Goal: Information Seeking & Learning: Learn about a topic

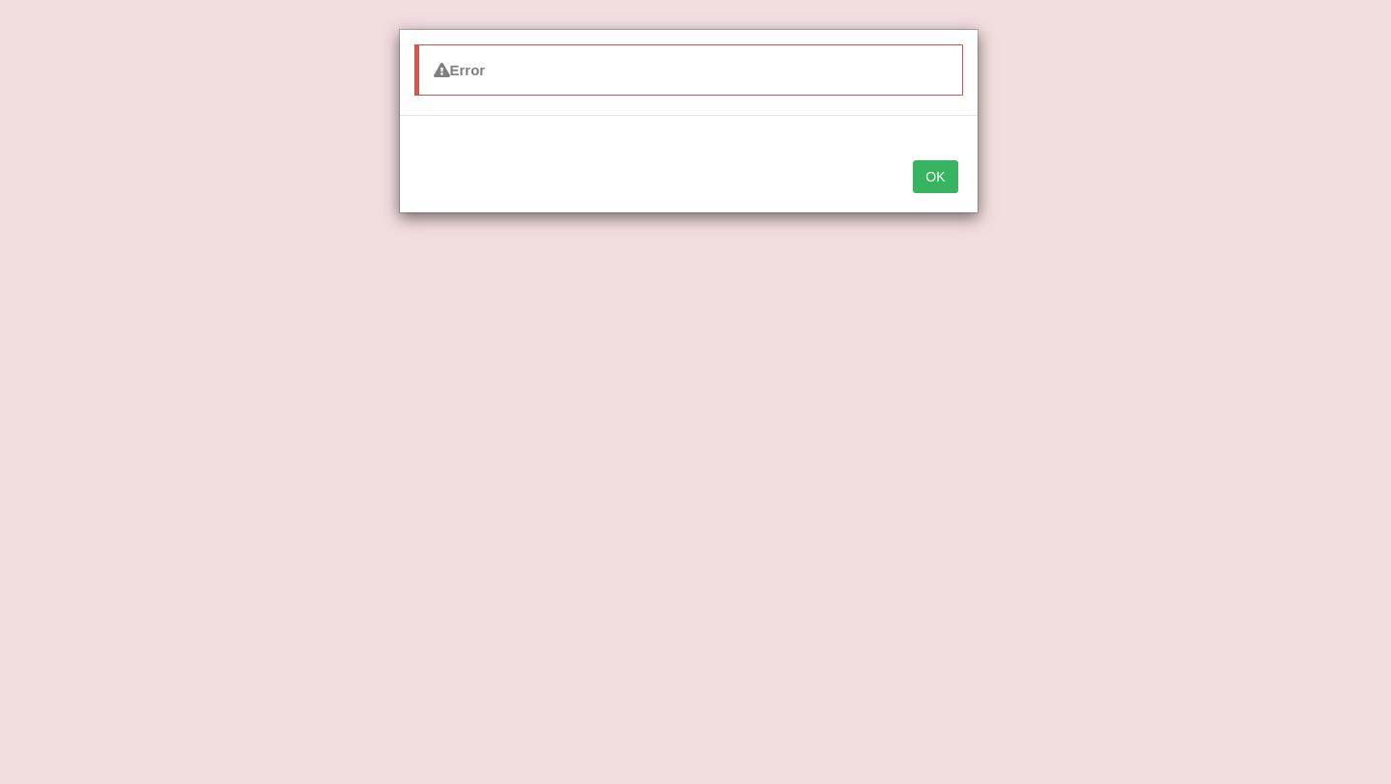
click at [925, 187] on button "OK" at bounding box center [935, 176] width 44 height 33
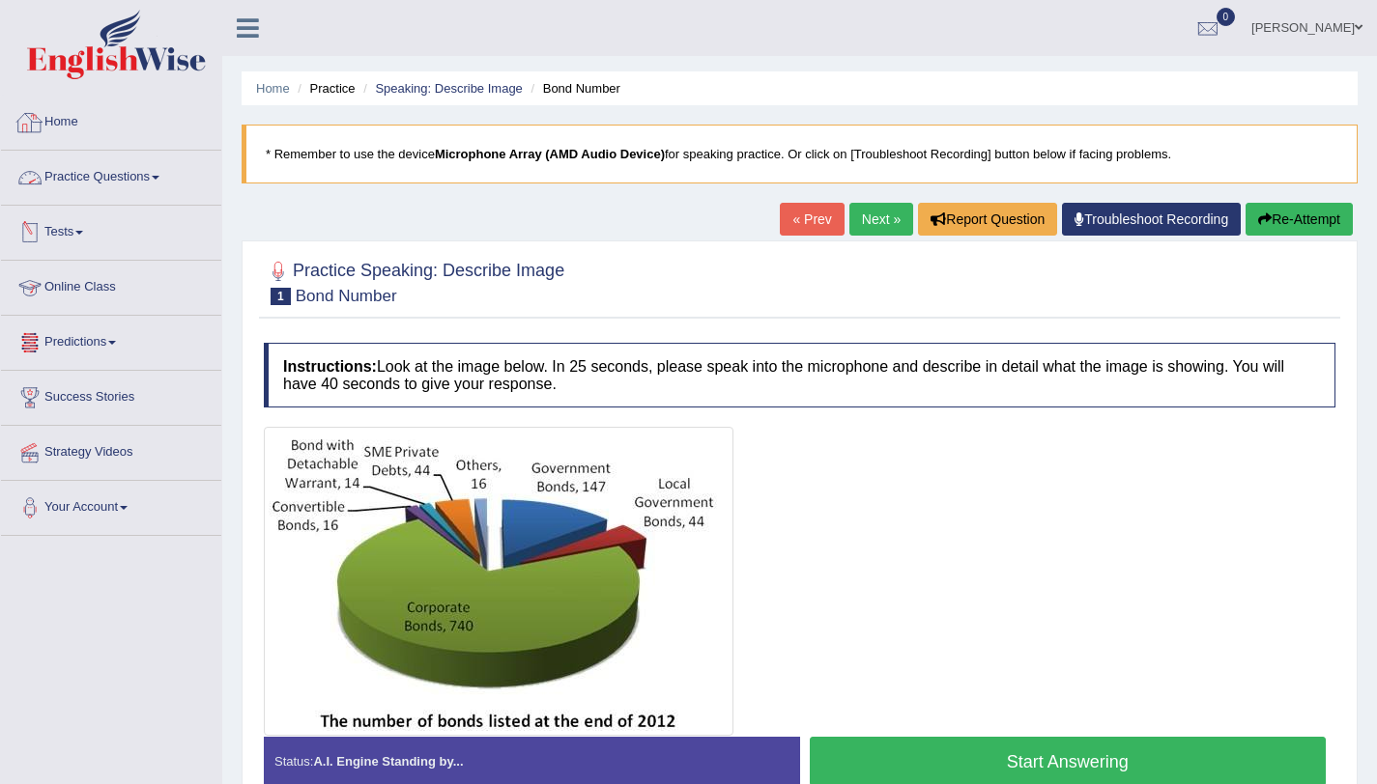
click at [111, 171] on link "Practice Questions" at bounding box center [111, 175] width 220 height 48
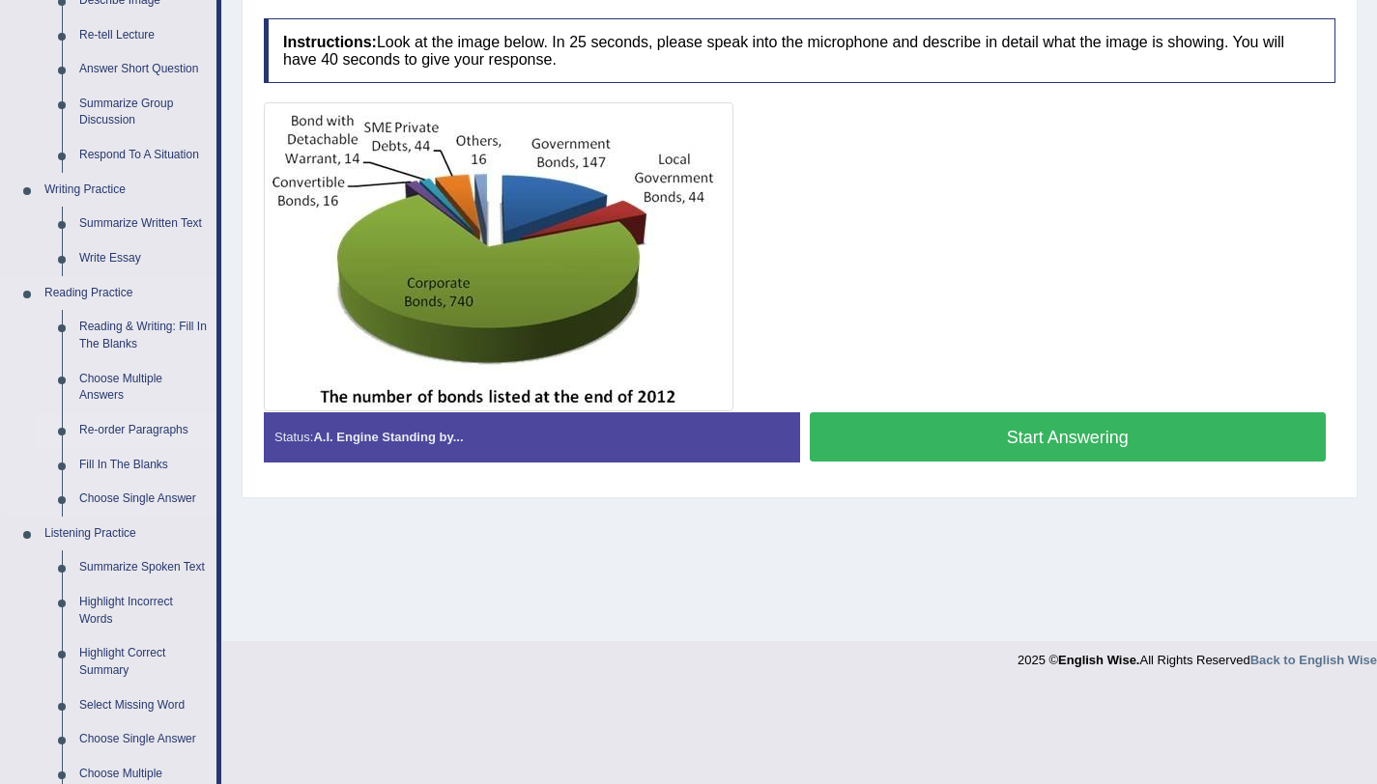
scroll to position [326, 0]
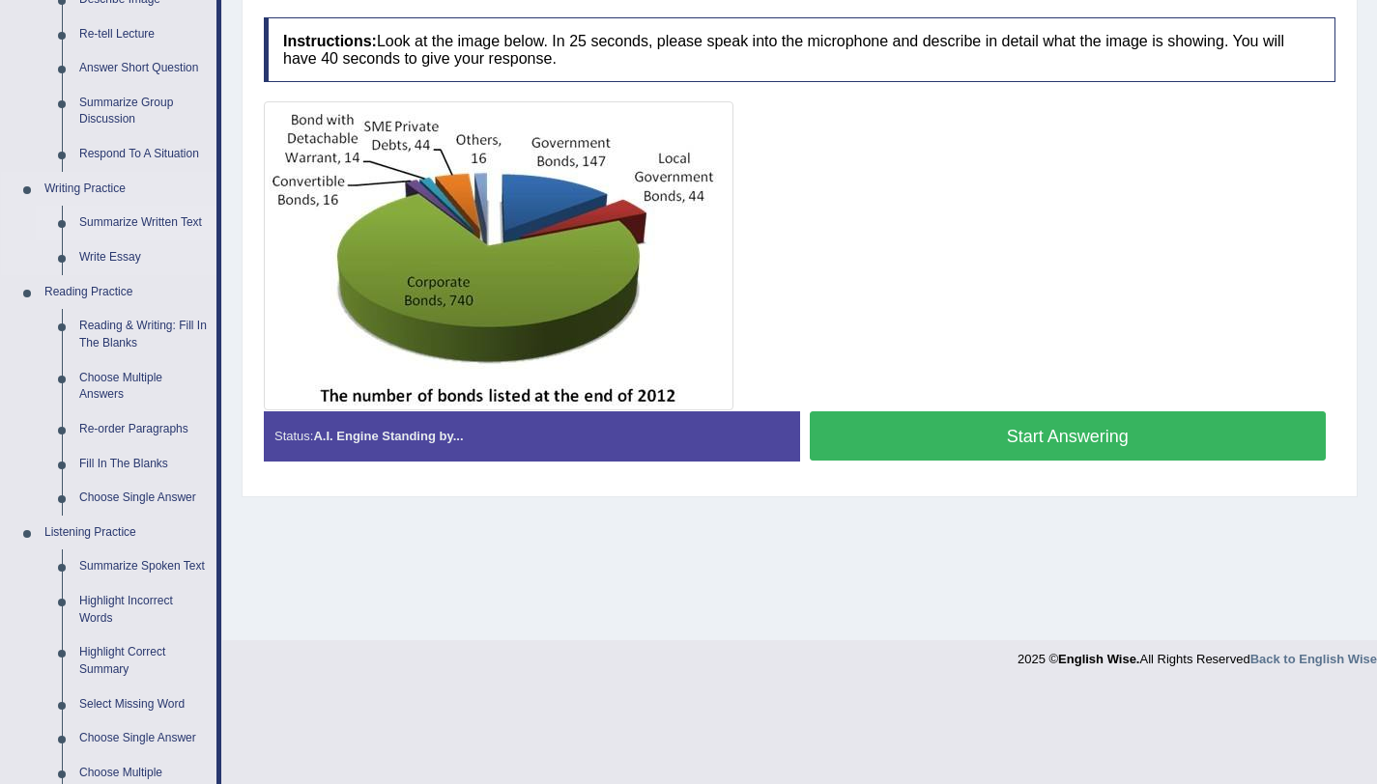
click at [139, 217] on link "Summarize Written Text" at bounding box center [144, 223] width 146 height 35
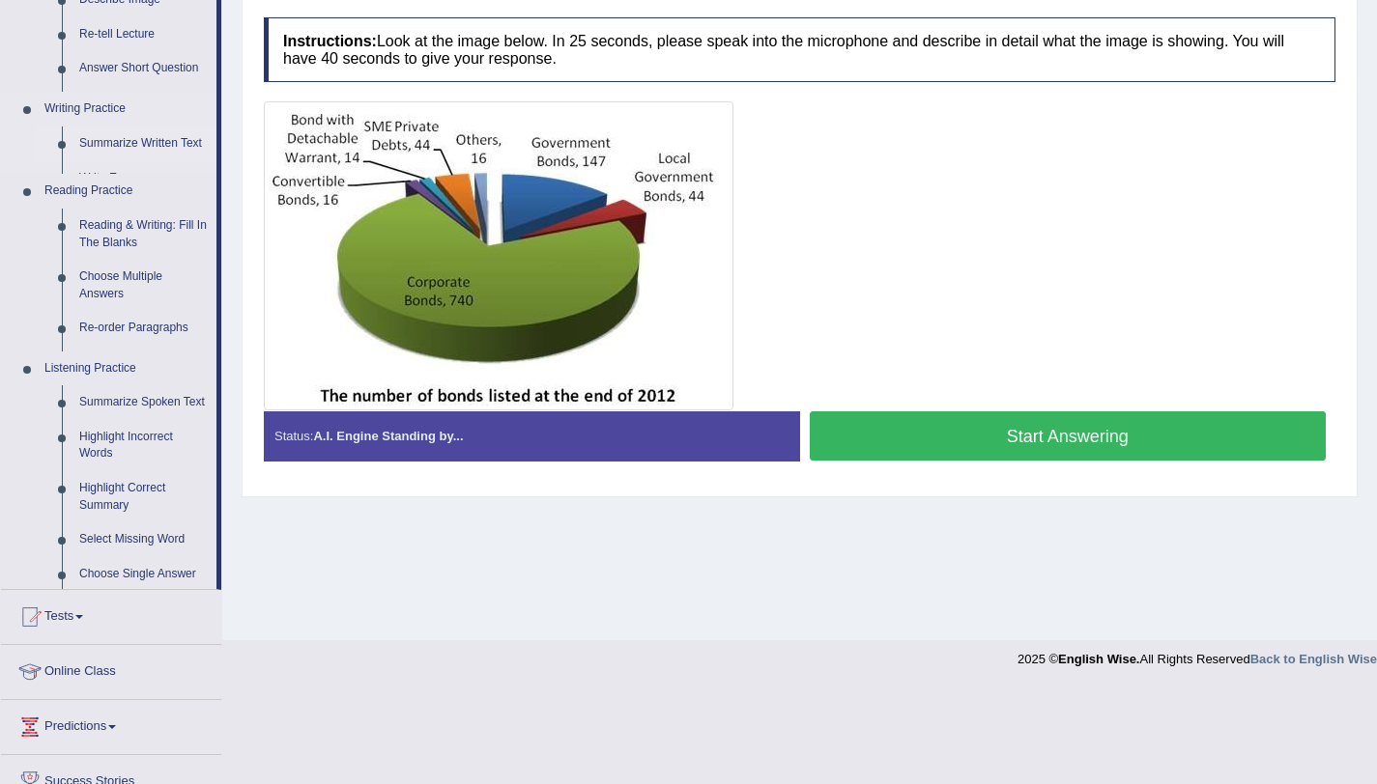
scroll to position [230, 0]
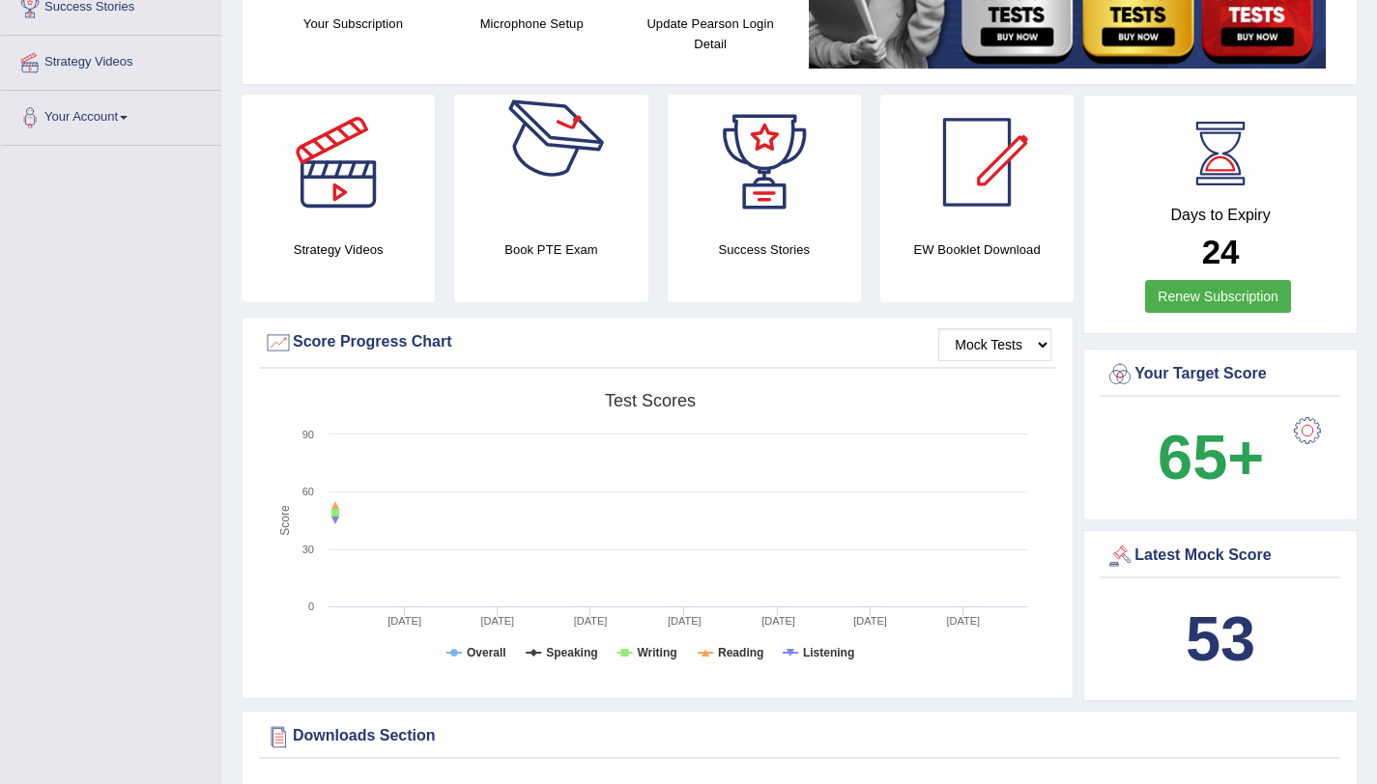
scroll to position [391, 0]
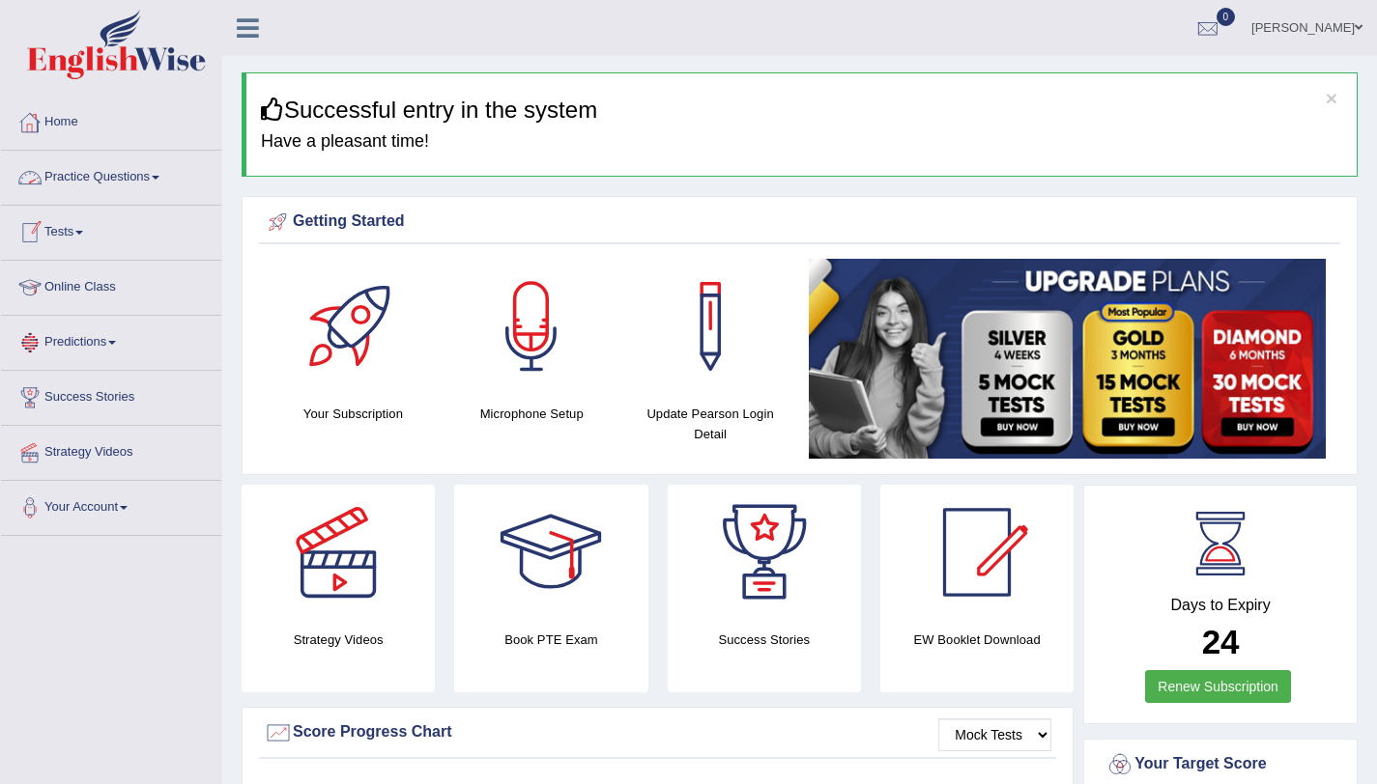
click at [114, 177] on link "Practice Questions" at bounding box center [111, 175] width 220 height 48
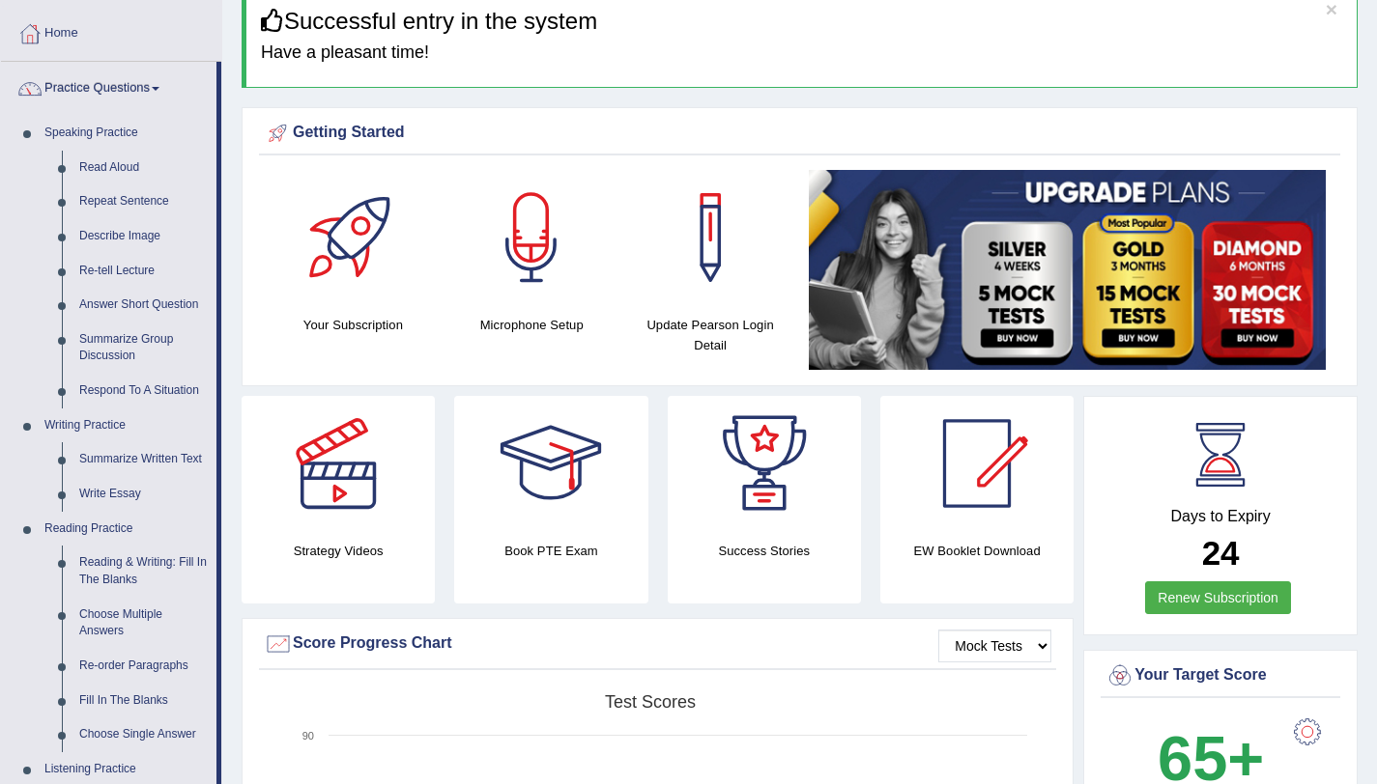
scroll to position [90, 0]
click at [114, 177] on link "Read Aloud" at bounding box center [144, 167] width 146 height 35
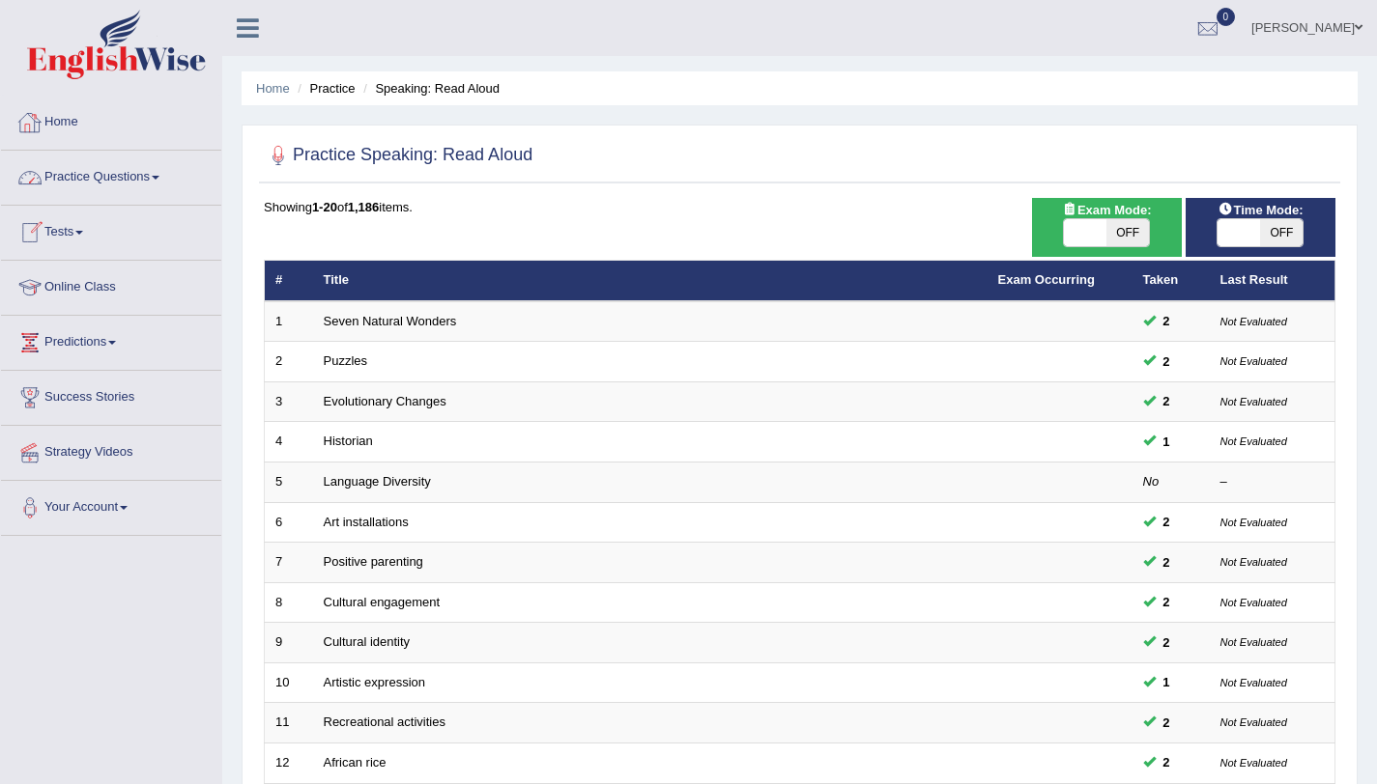
click at [132, 164] on link "Practice Questions" at bounding box center [111, 175] width 220 height 48
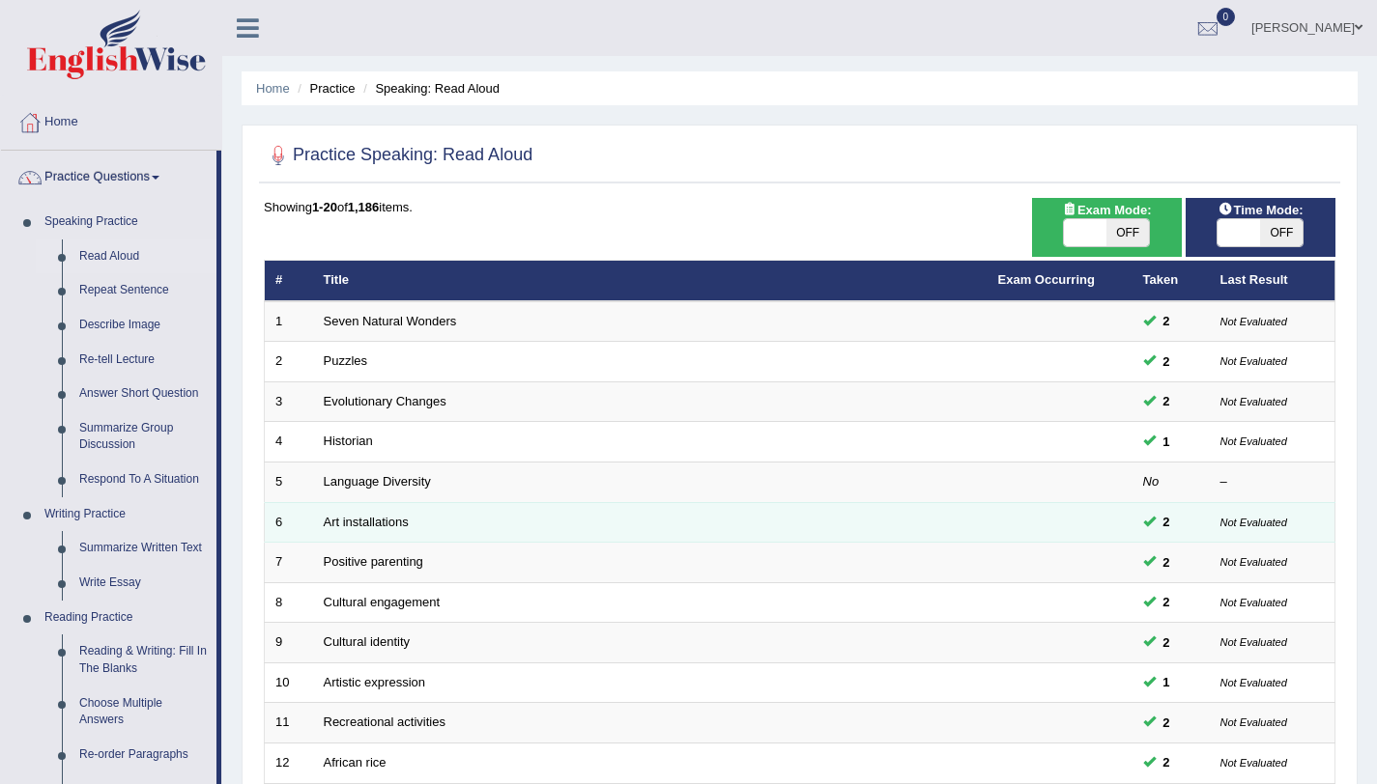
scroll to position [784, 0]
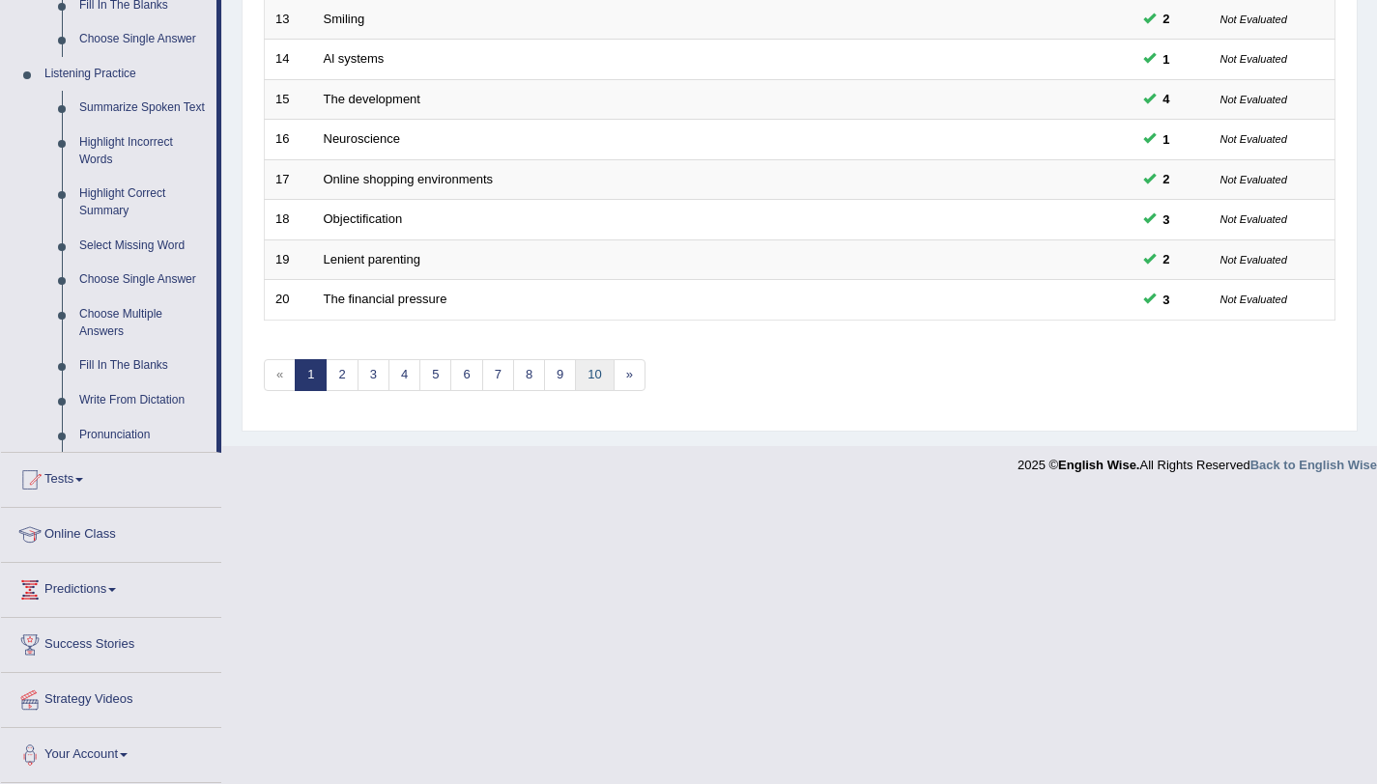
click at [591, 376] on link "10" at bounding box center [594, 375] width 39 height 32
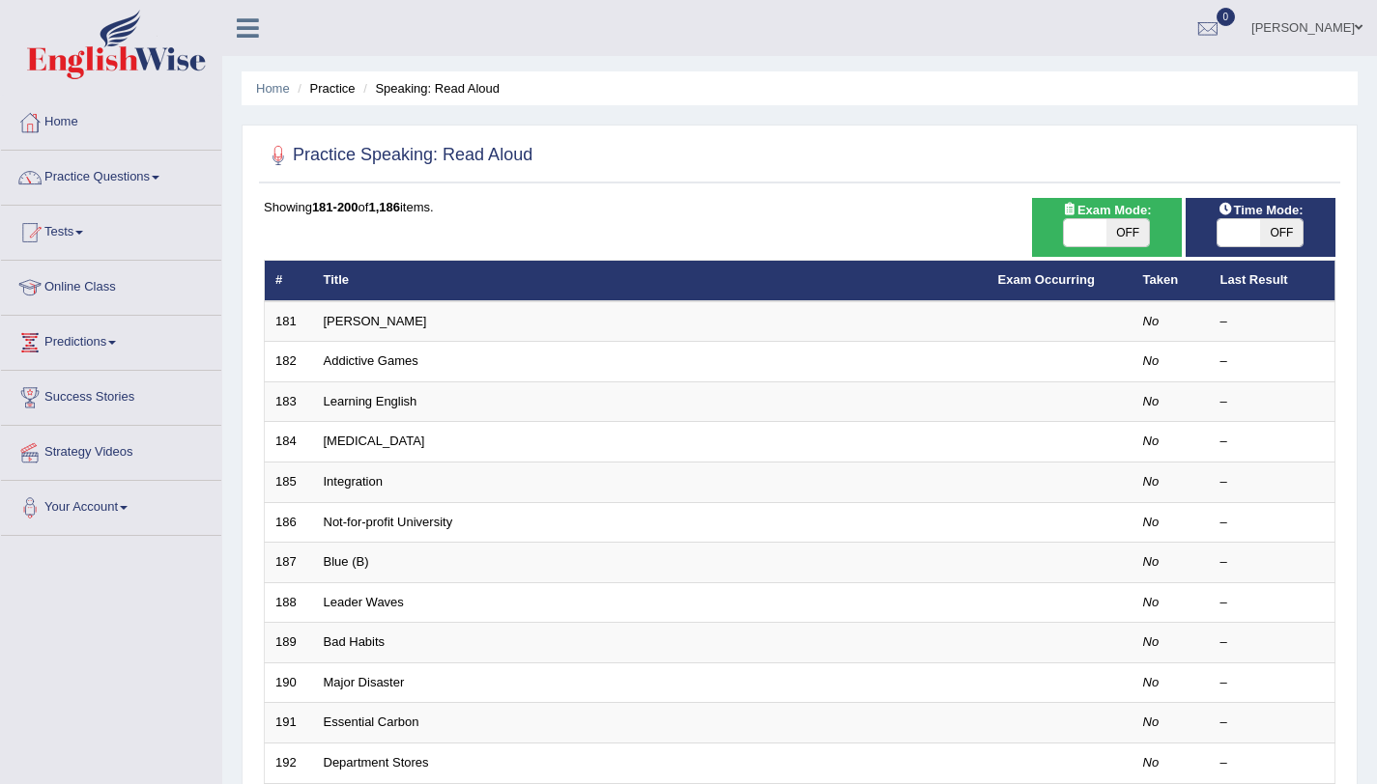
scroll to position [495, 0]
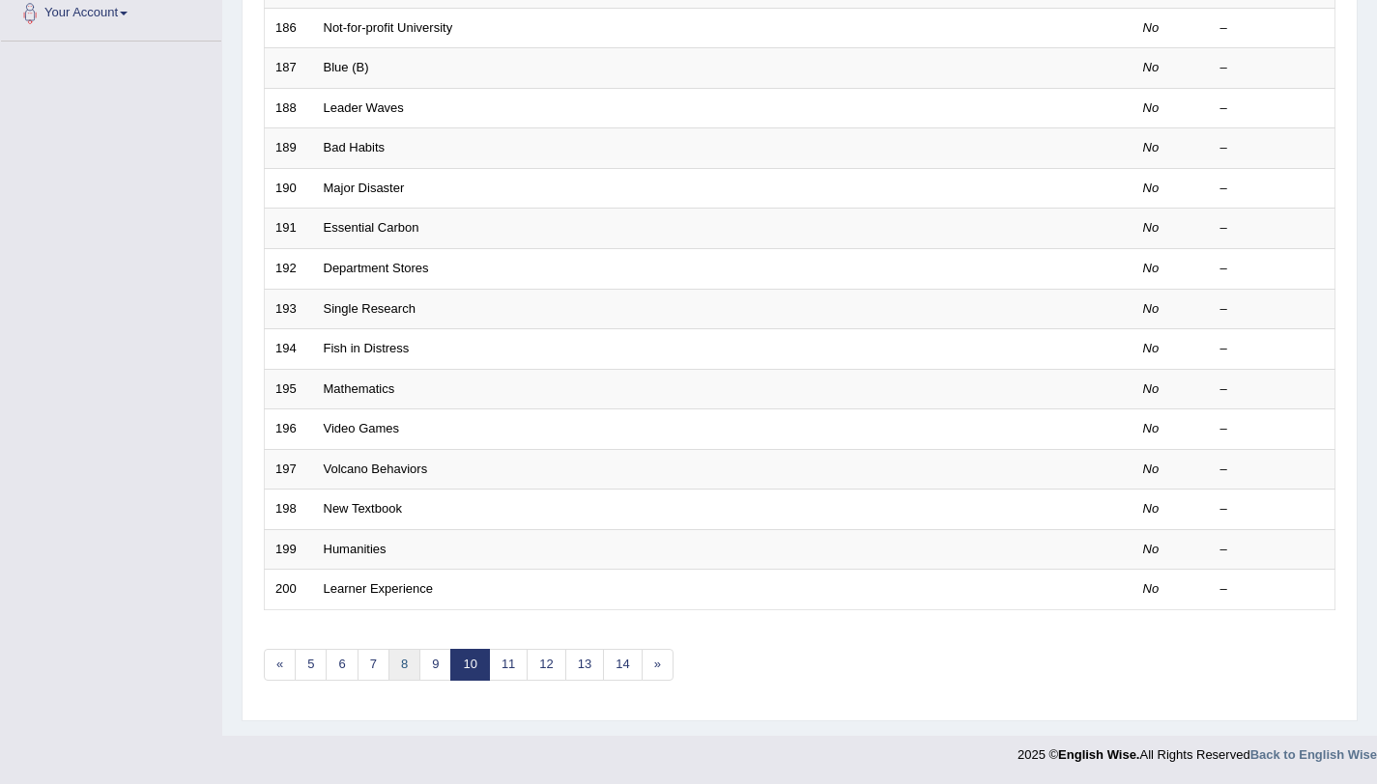
click at [410, 673] on link "8" at bounding box center [404, 665] width 32 height 32
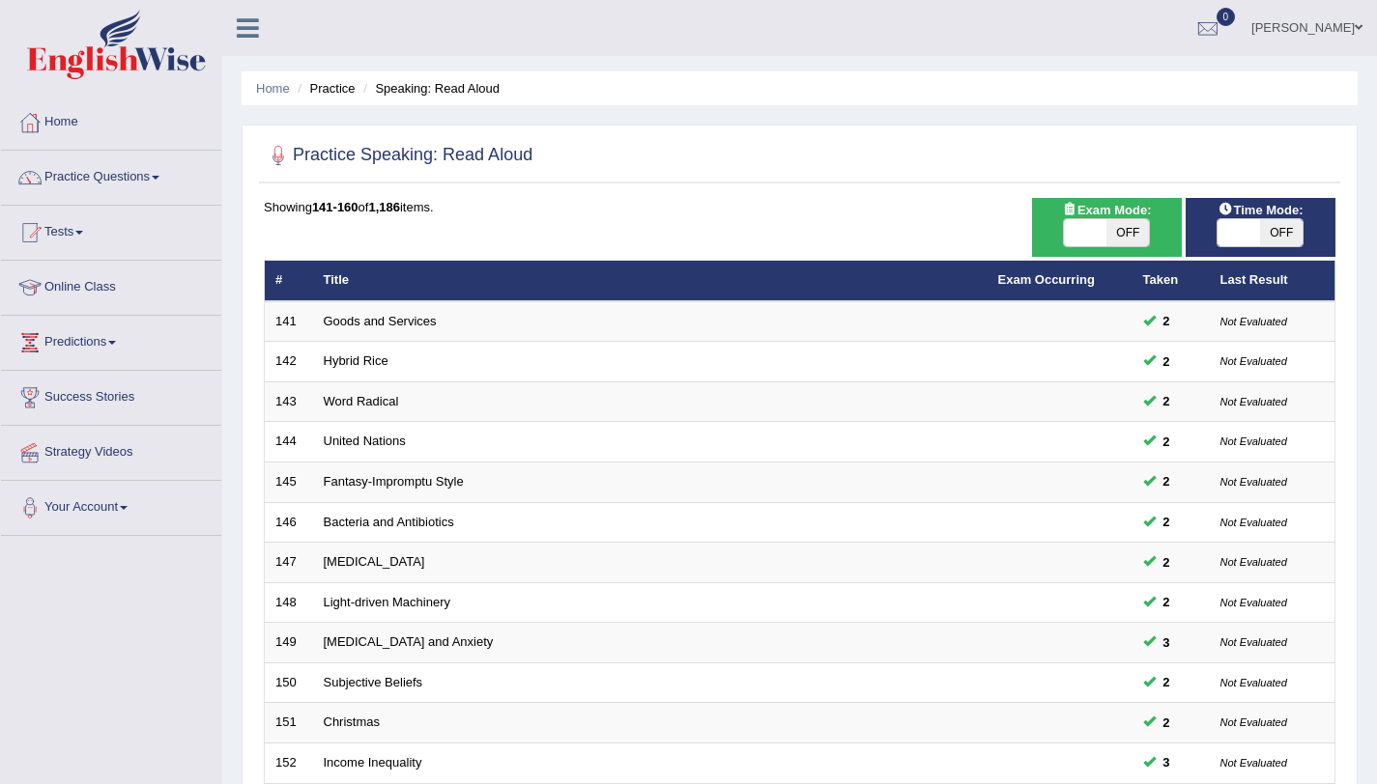
scroll to position [495, 0]
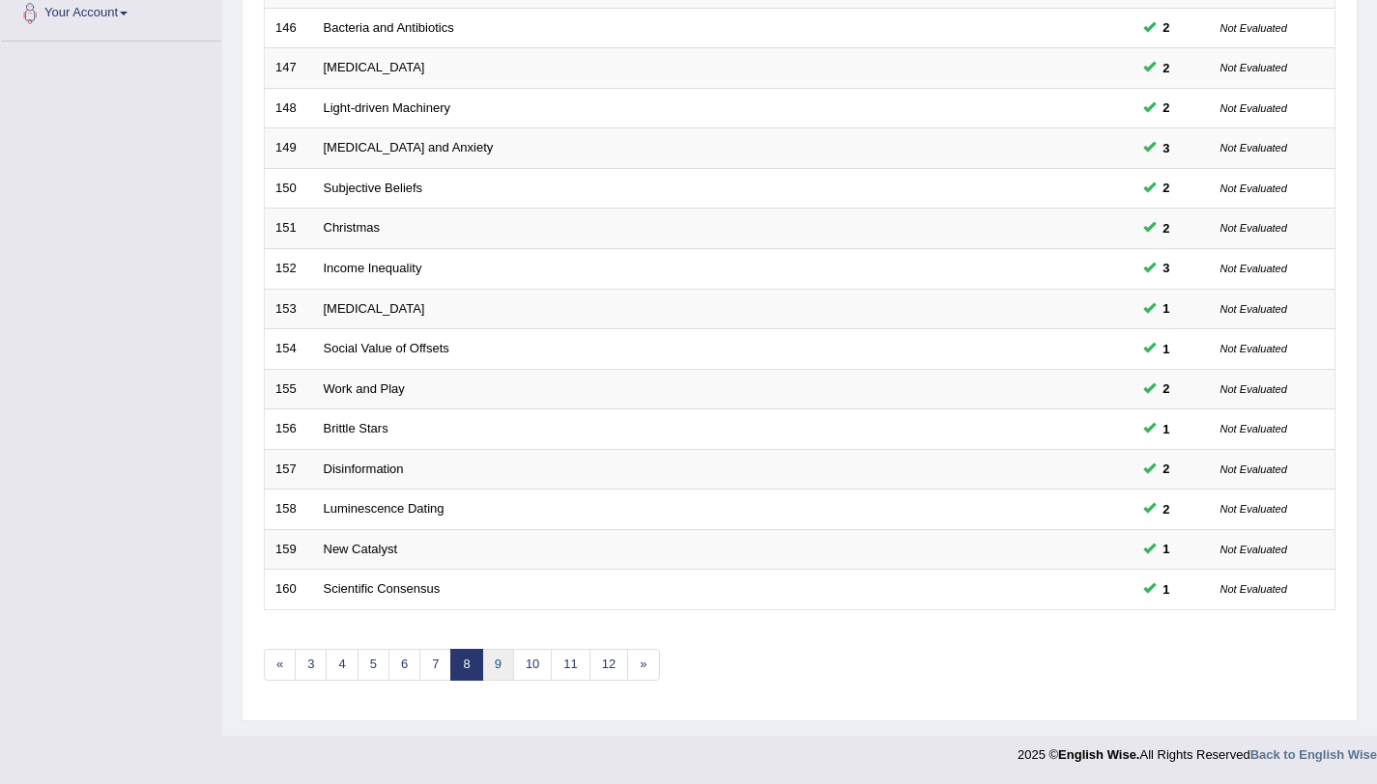
click at [489, 654] on link "9" at bounding box center [498, 665] width 32 height 32
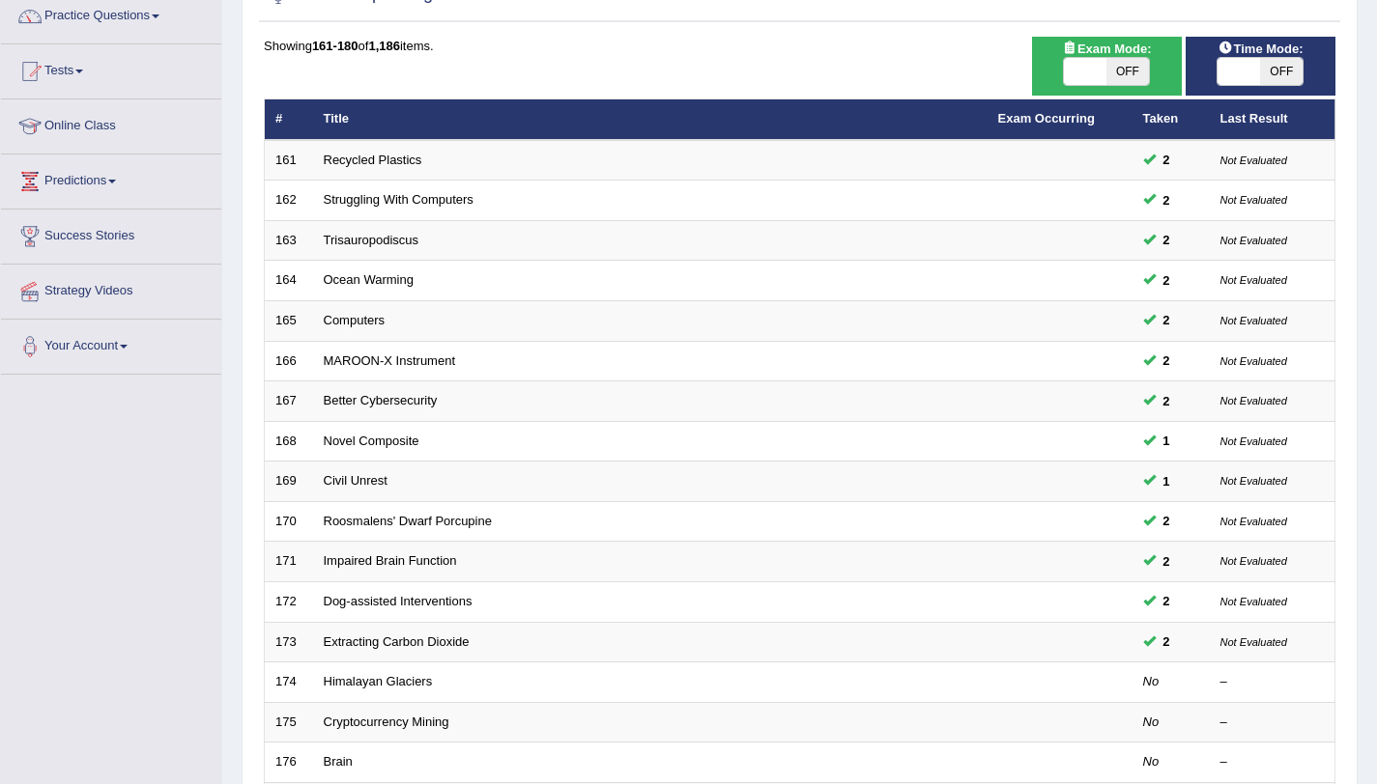
scroll to position [162, 0]
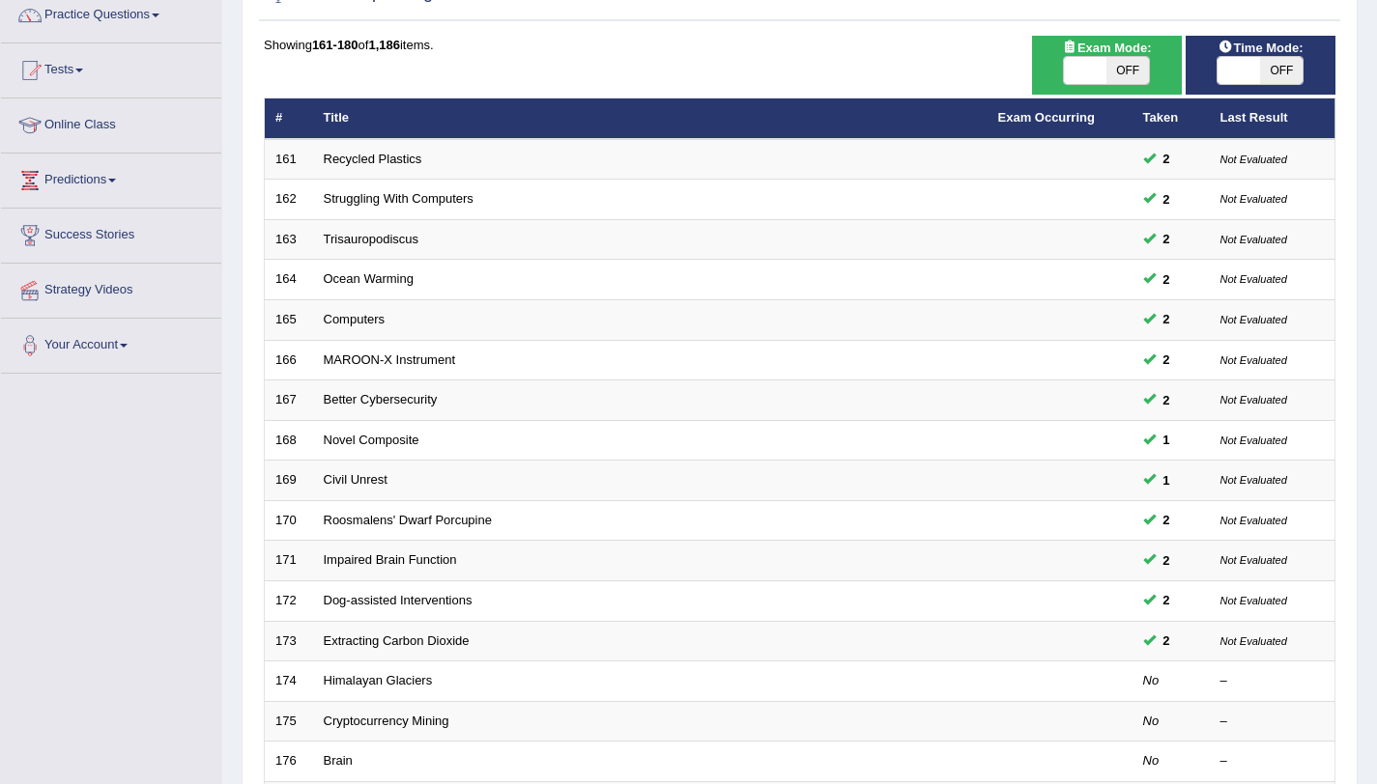
click at [1273, 65] on span "OFF" at bounding box center [1281, 70] width 43 height 27
checkbox input "true"
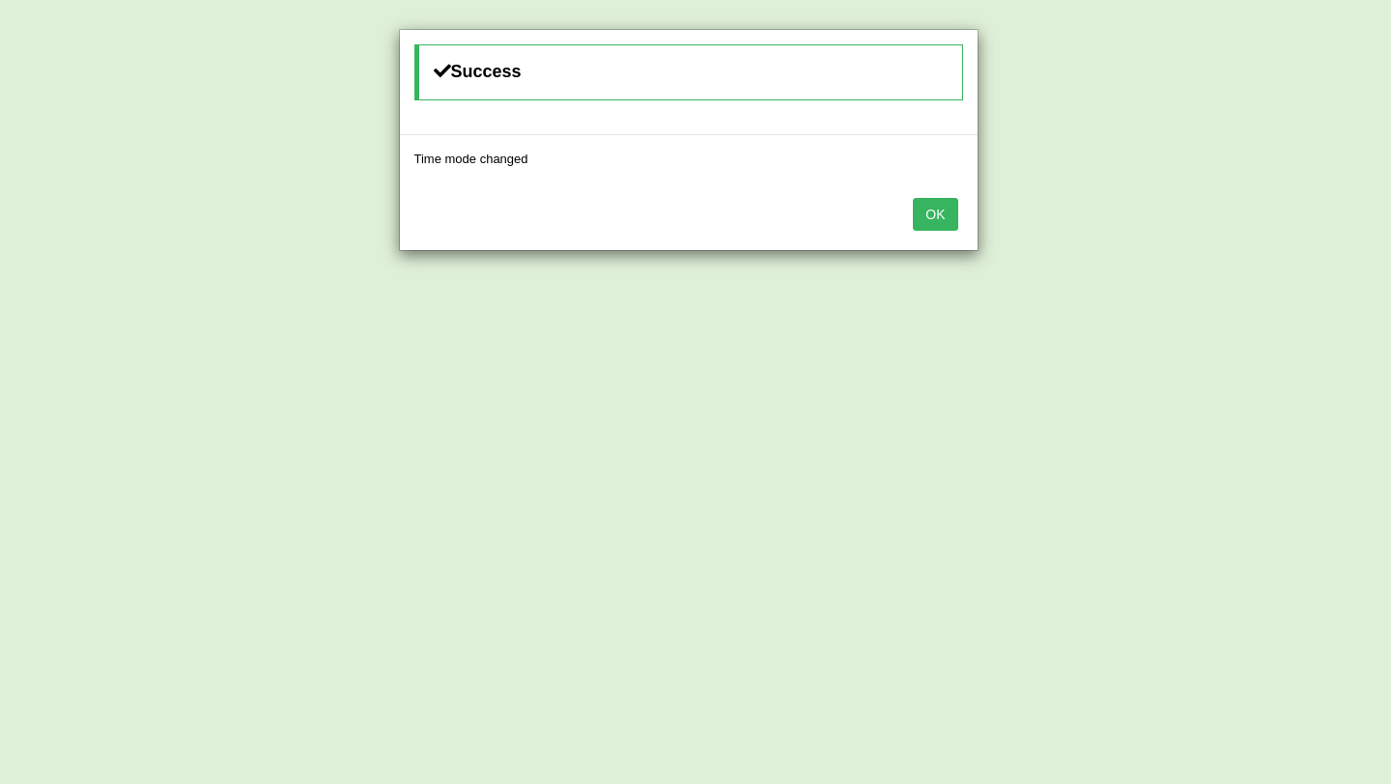
click at [934, 230] on button "OK" at bounding box center [935, 214] width 44 height 33
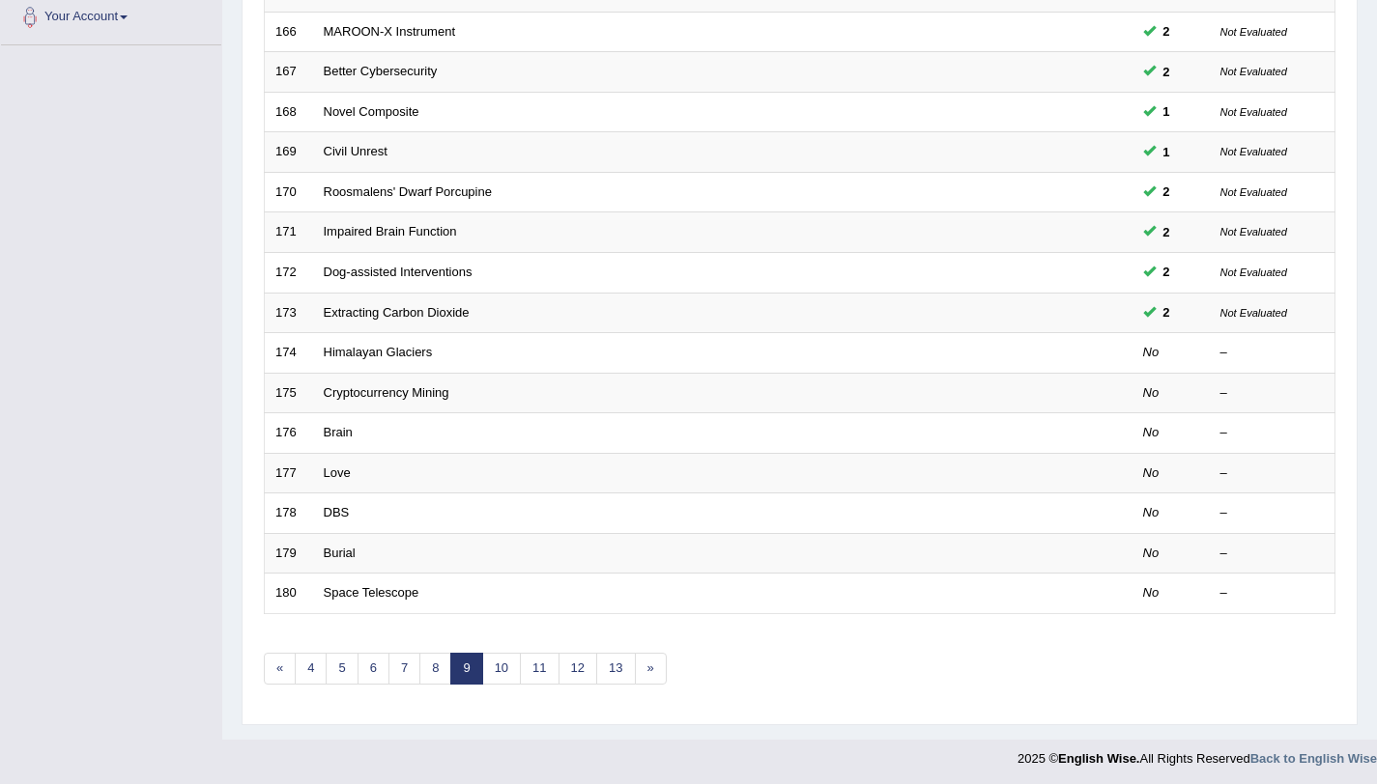
scroll to position [492, 0]
click at [284, 674] on link "«" at bounding box center [280, 668] width 32 height 32
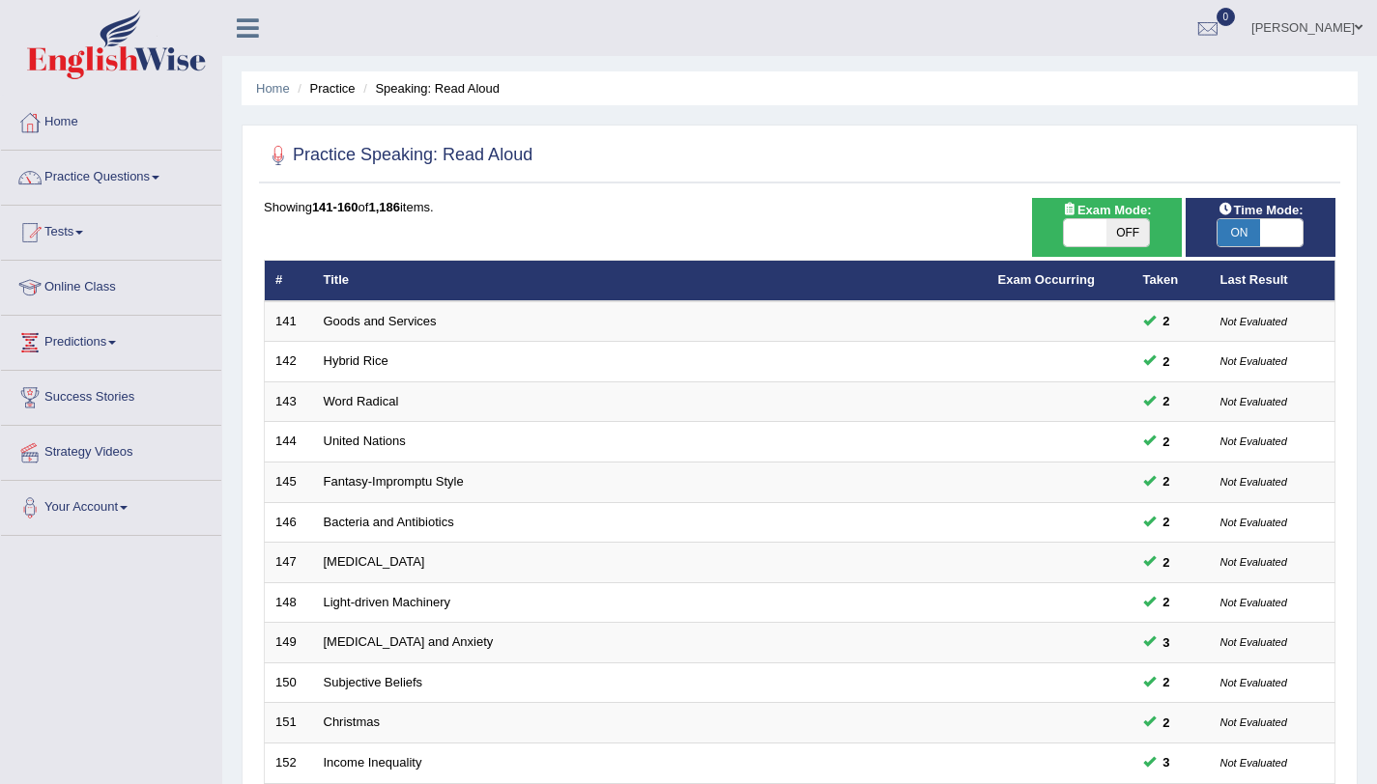
scroll to position [495, 0]
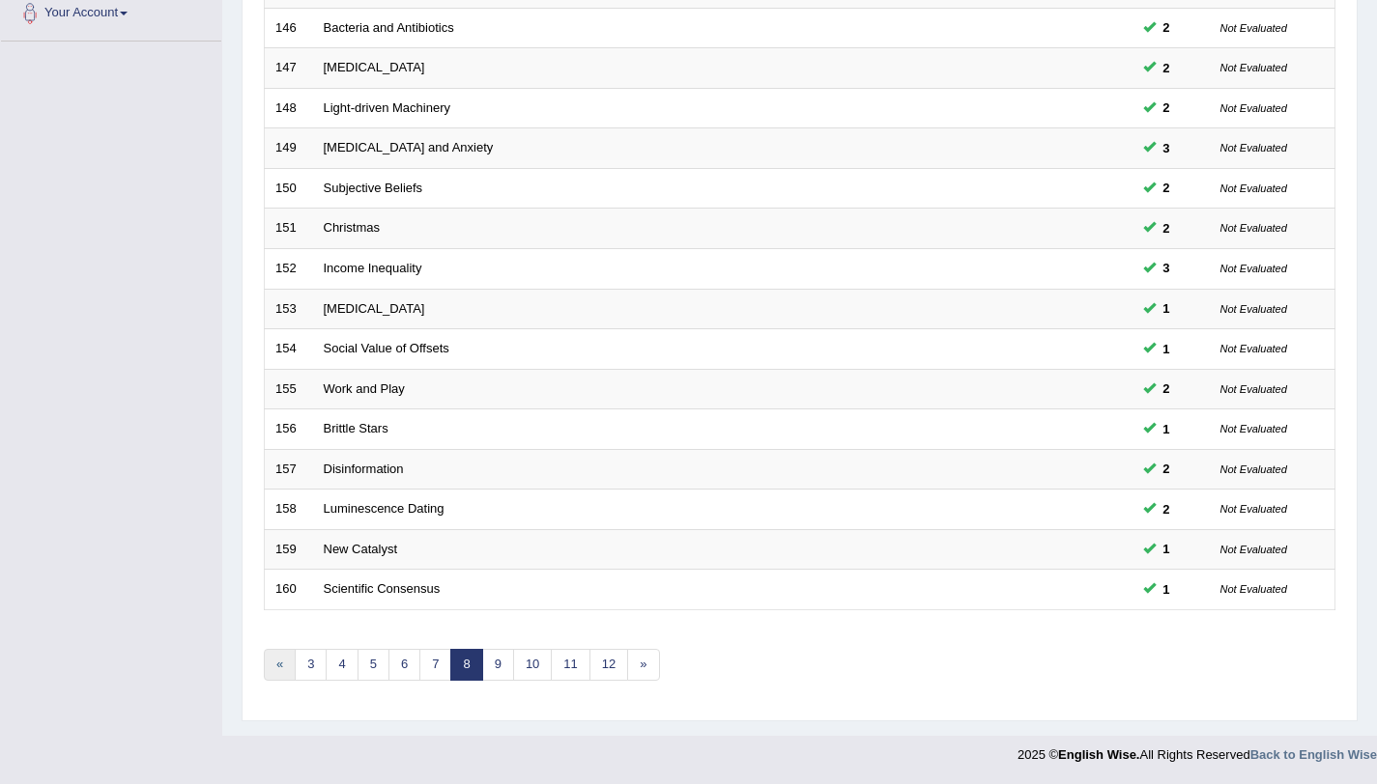
click at [284, 674] on link "«" at bounding box center [280, 665] width 32 height 32
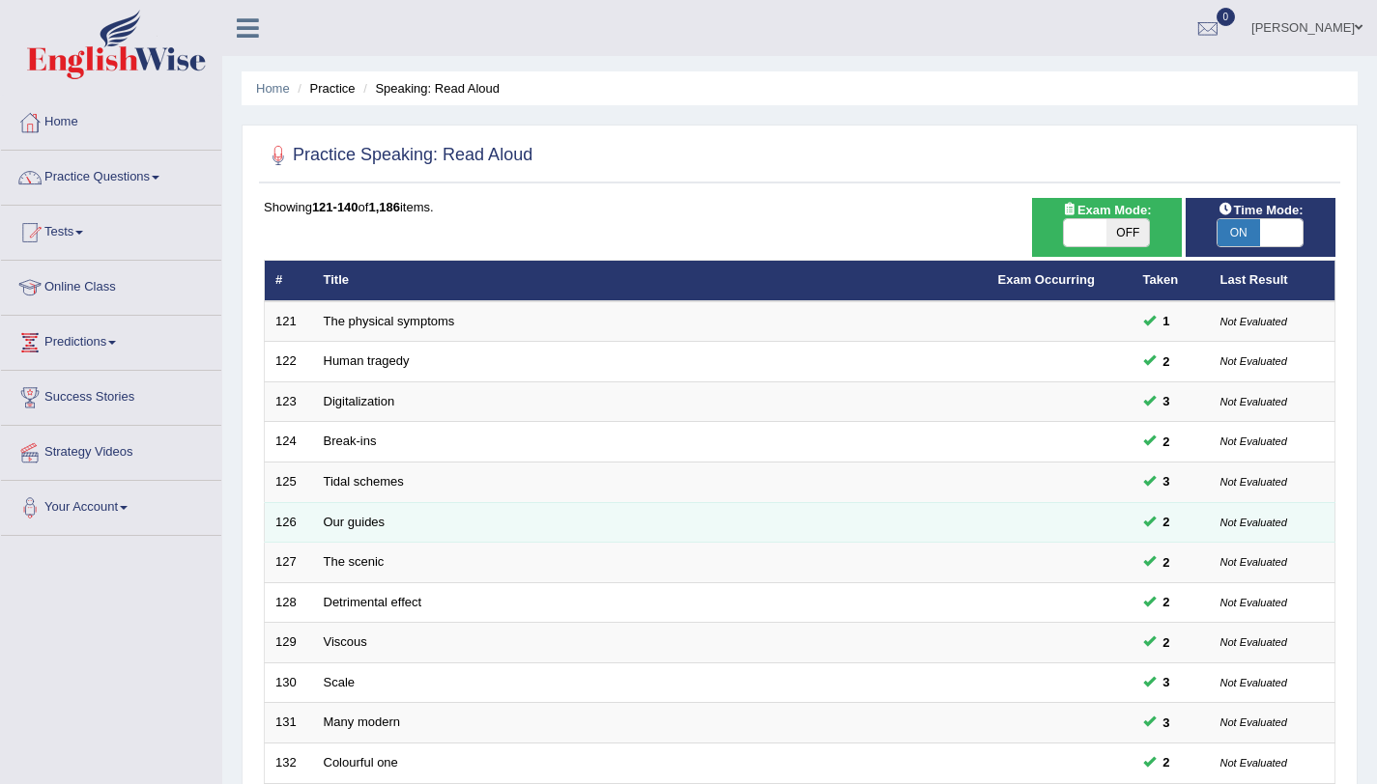
scroll to position [495, 0]
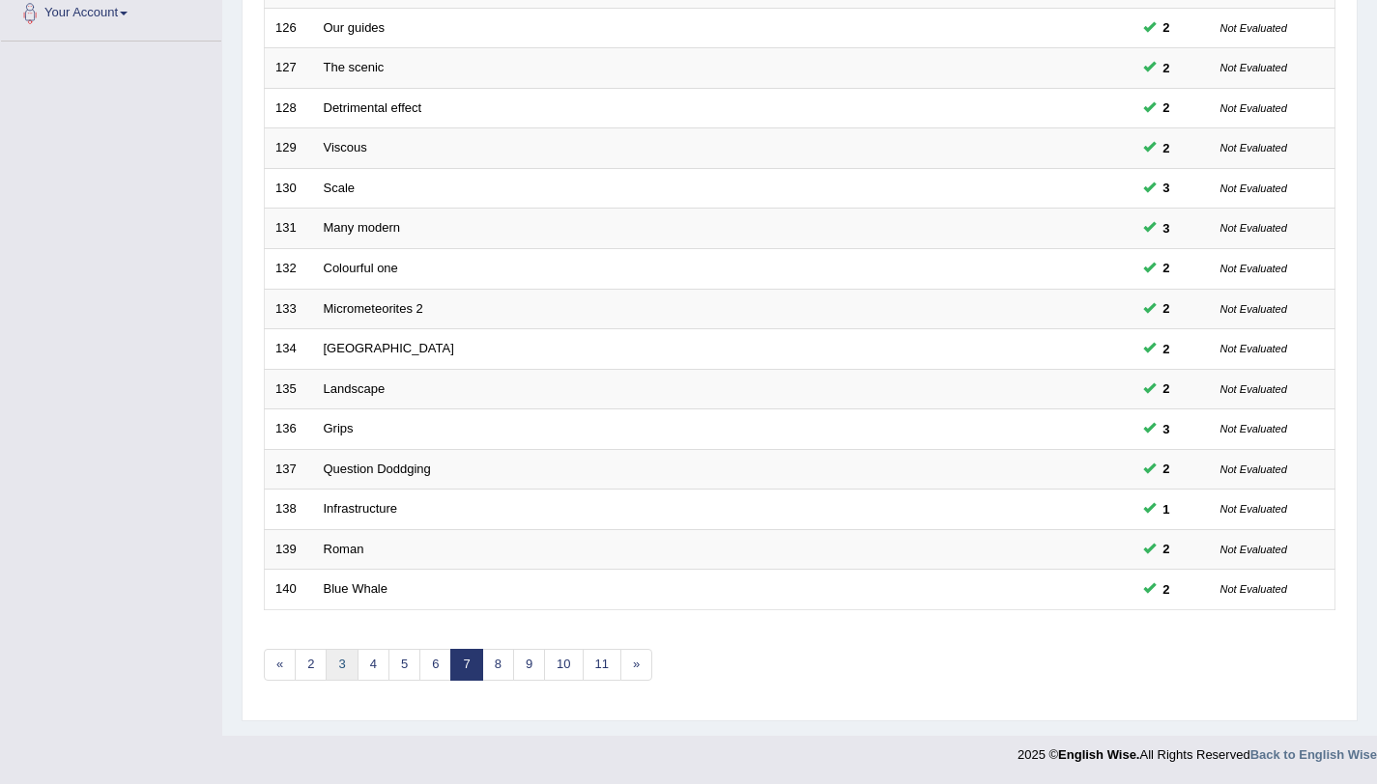
click at [333, 669] on link "3" at bounding box center [342, 665] width 32 height 32
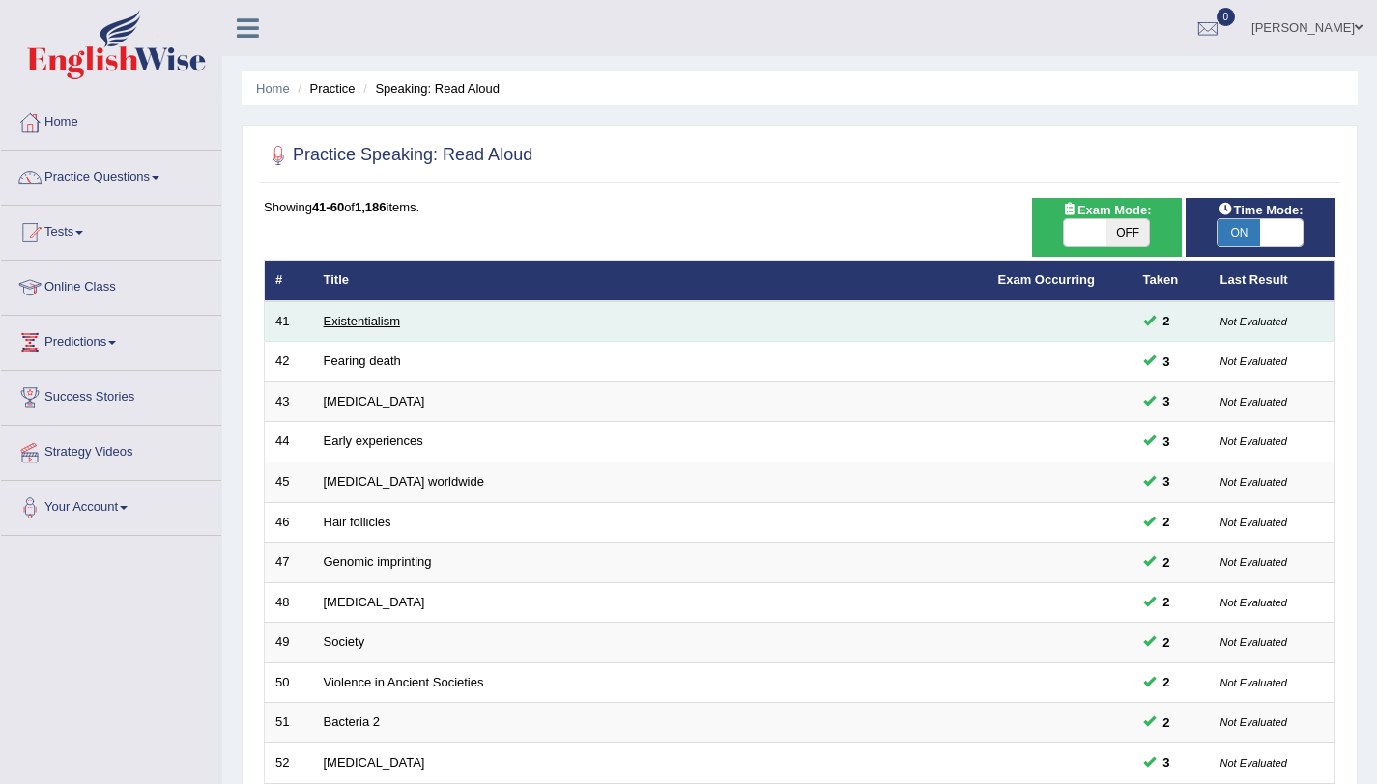
click at [394, 327] on link "Existentialism" at bounding box center [362, 321] width 76 height 14
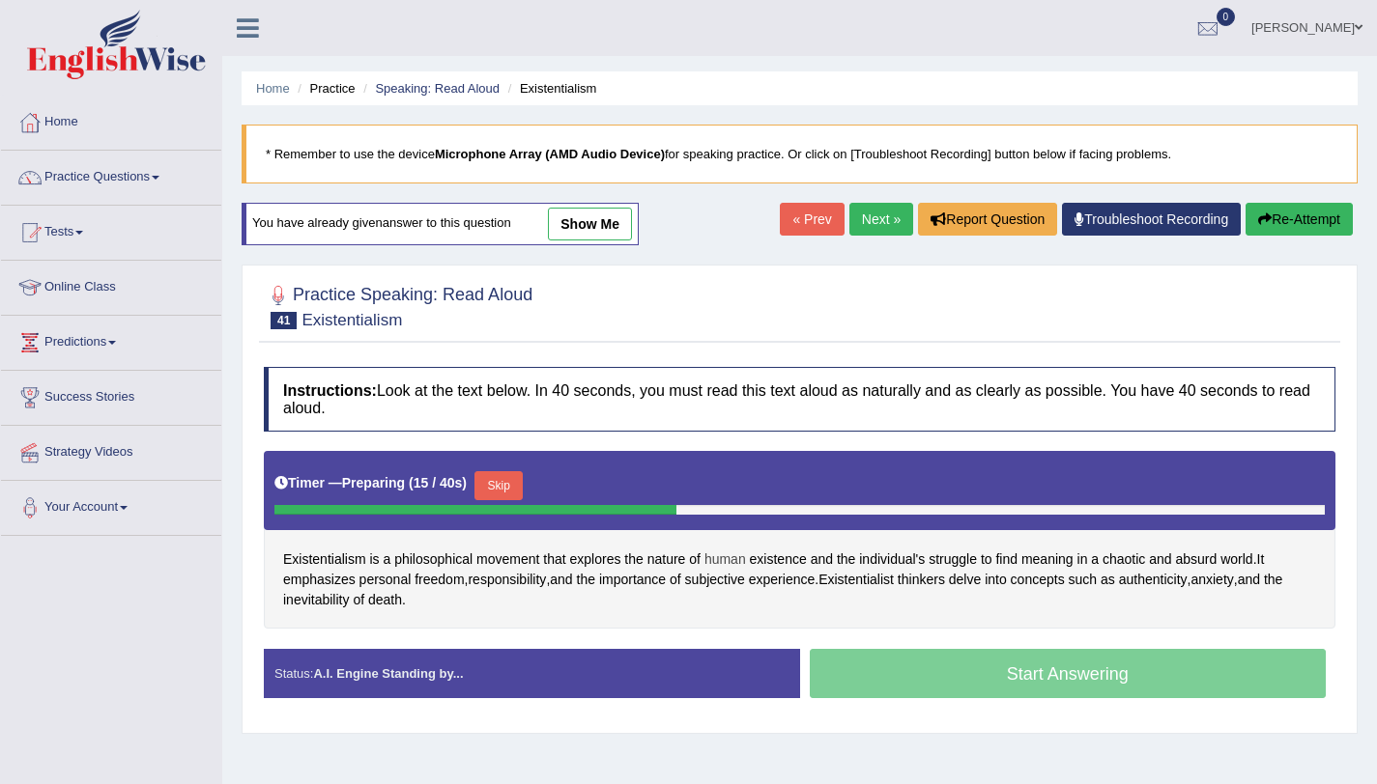
click at [742, 553] on span "human" at bounding box center [725, 560] width 42 height 20
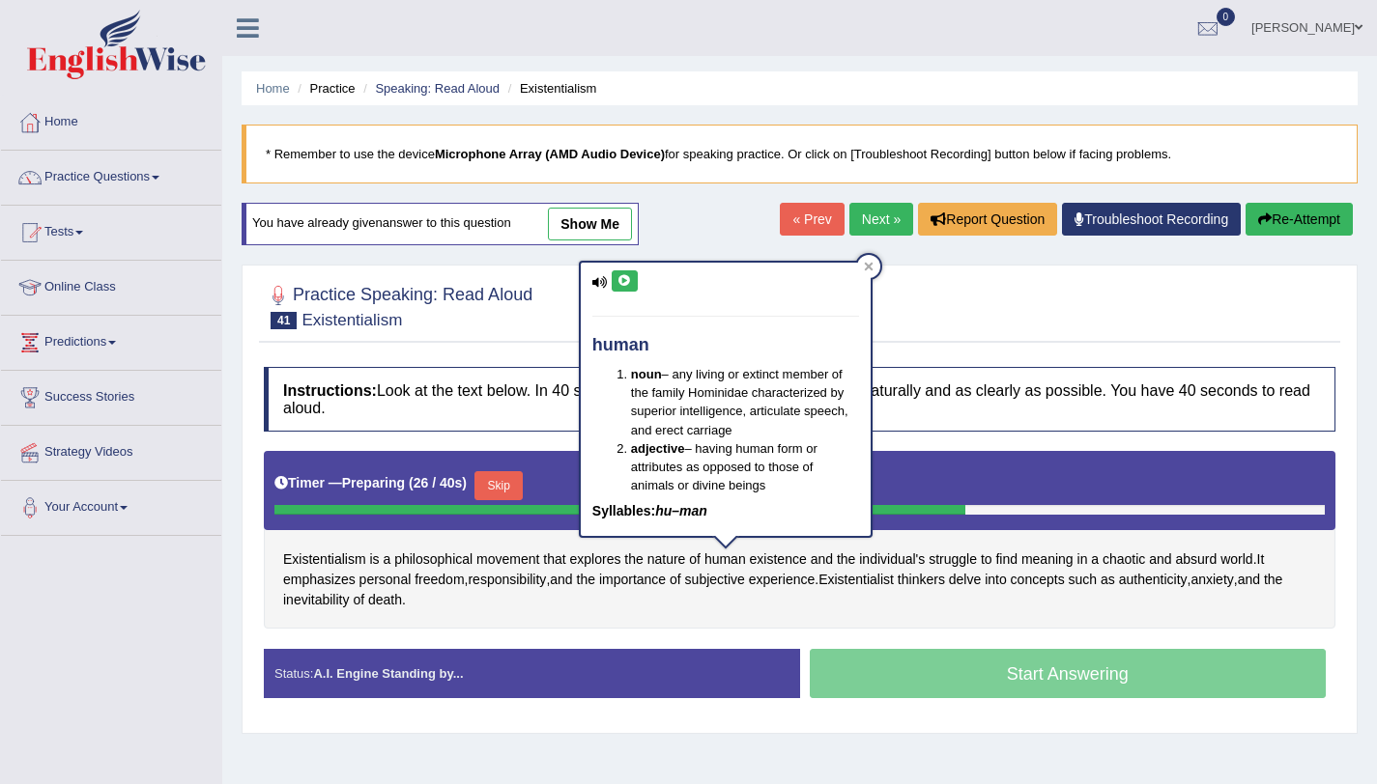
click at [536, 613] on div "Existentialism is a philosophical movement that explores the nature of human ex…" at bounding box center [799, 540] width 1071 height 178
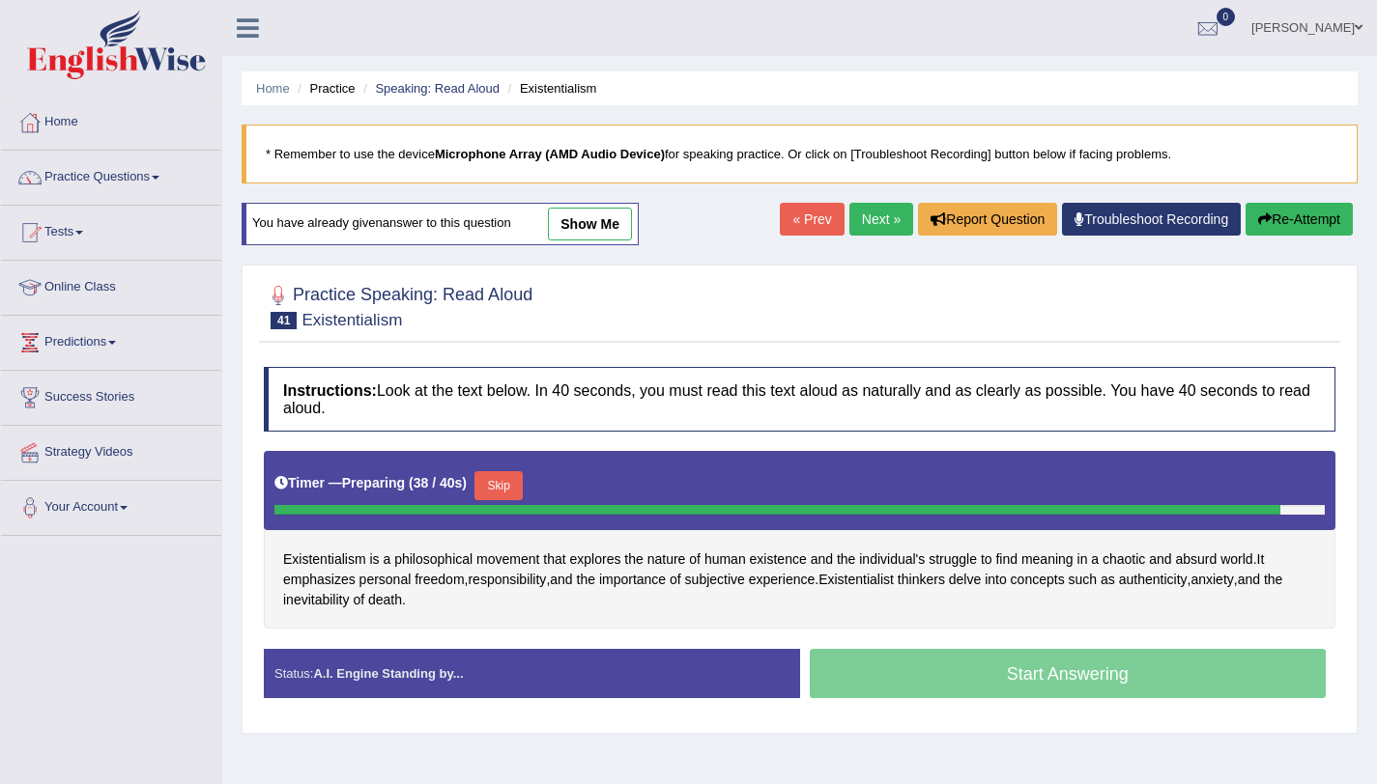
click at [514, 478] on button "Skip" at bounding box center [498, 485] width 48 height 29
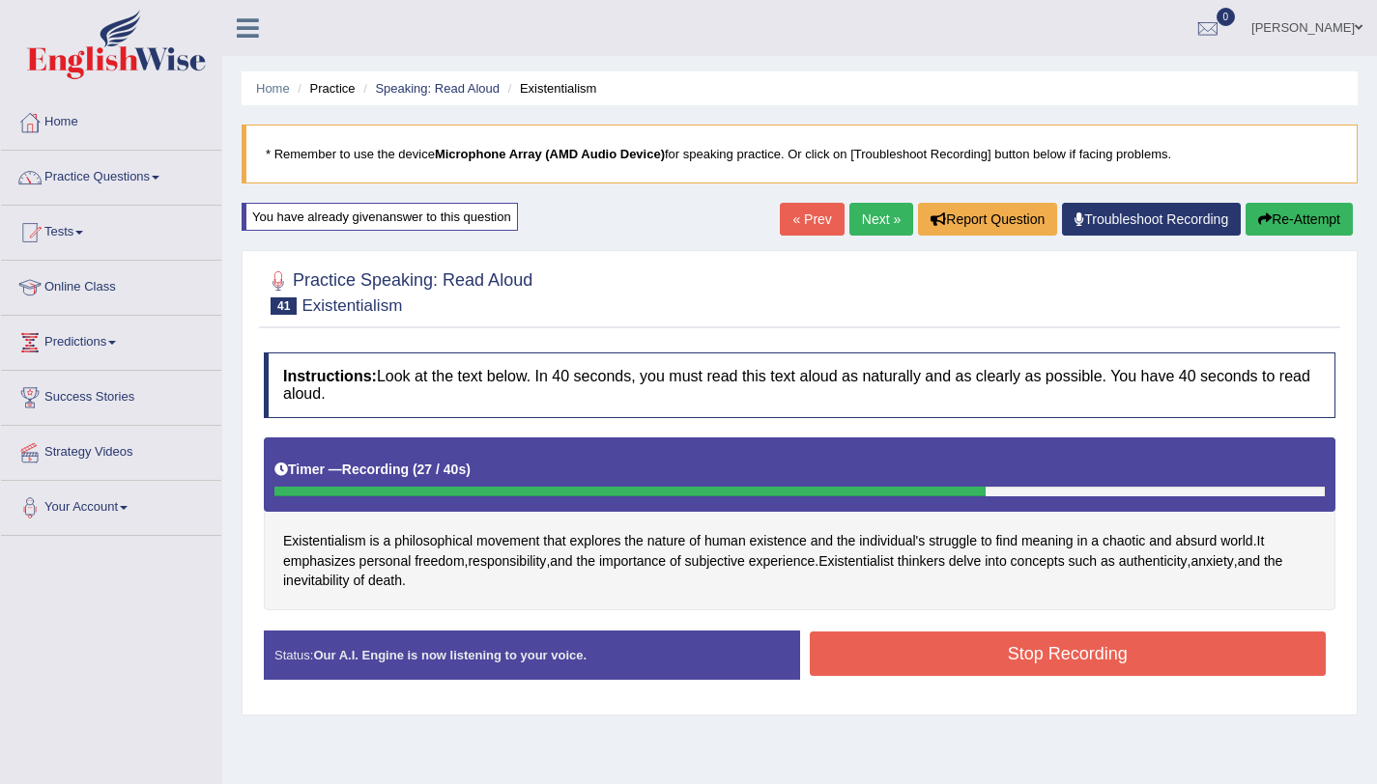
click at [866, 668] on button "Stop Recording" at bounding box center [1068, 654] width 517 height 44
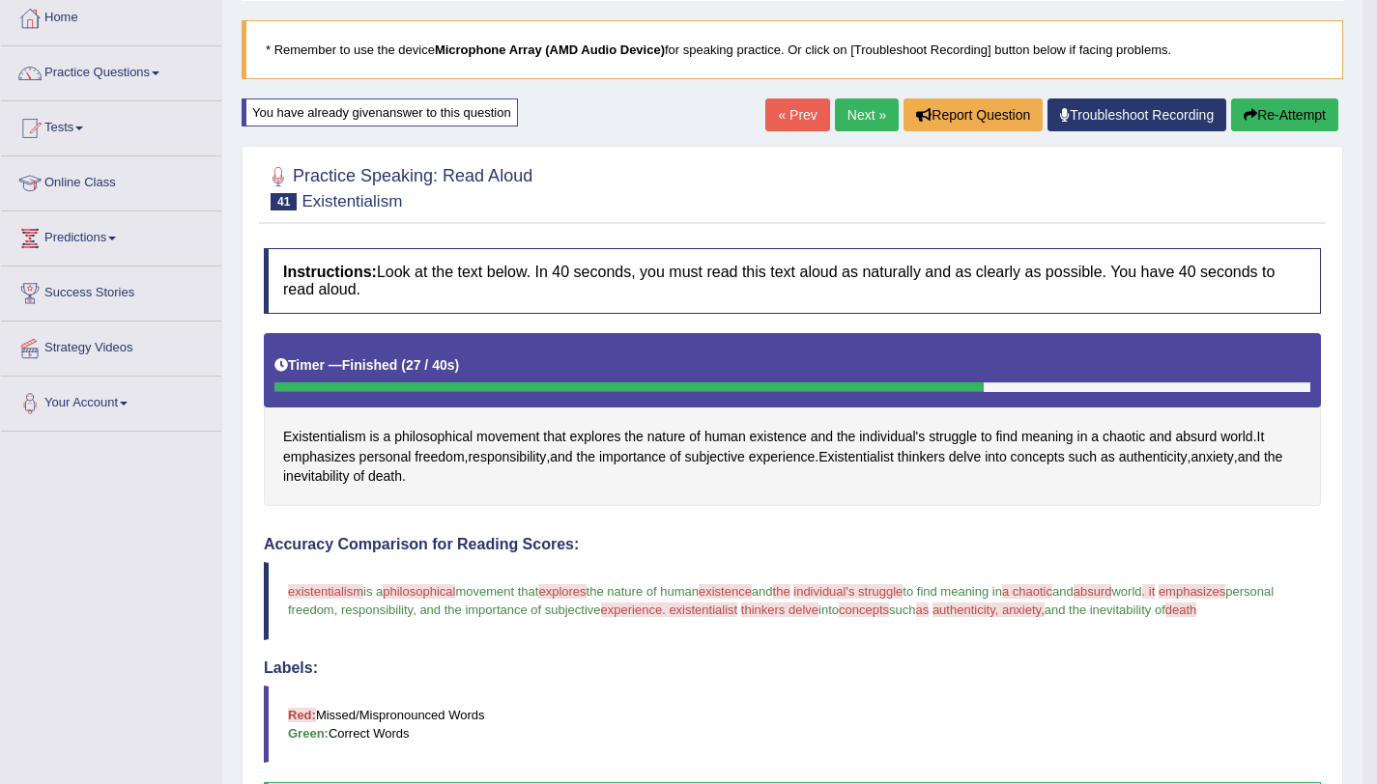
scroll to position [109, 0]
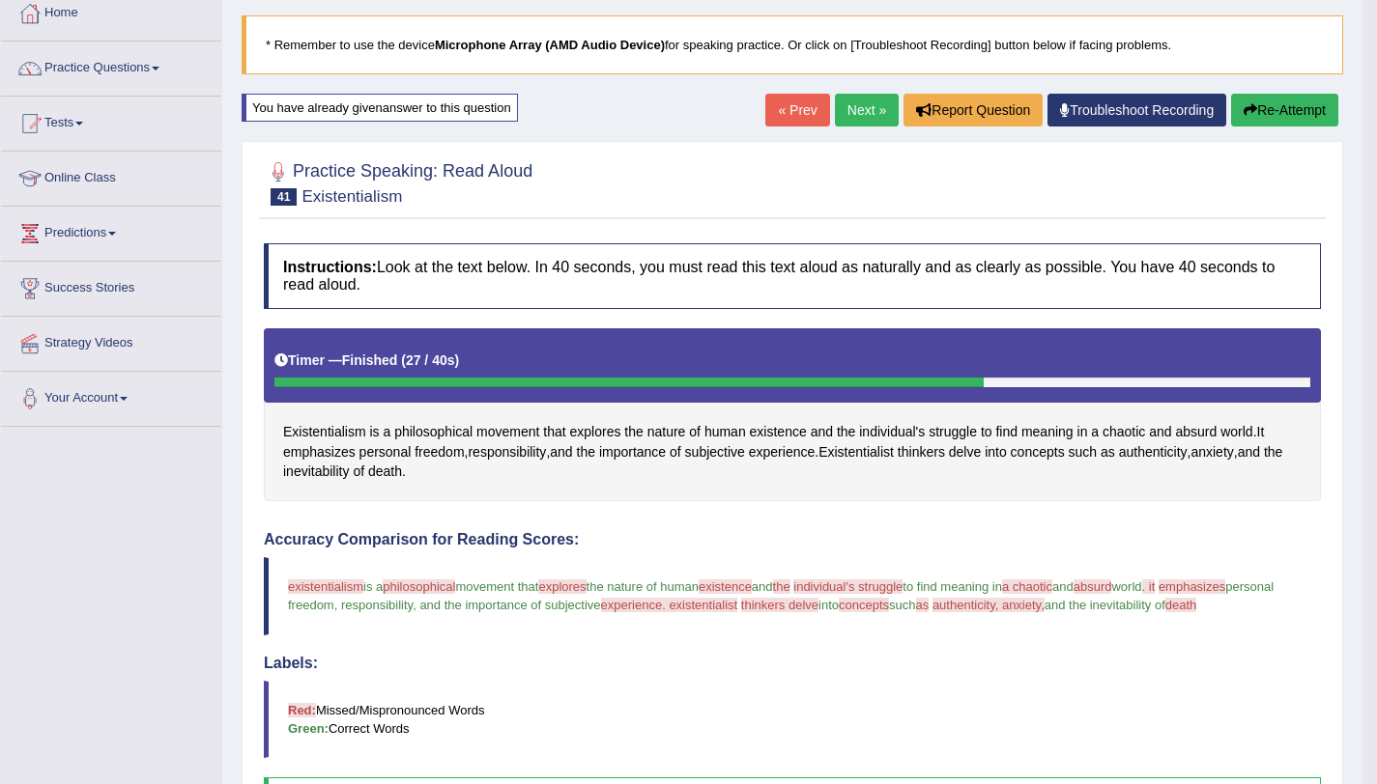
click at [854, 115] on link "Next »" at bounding box center [867, 110] width 64 height 33
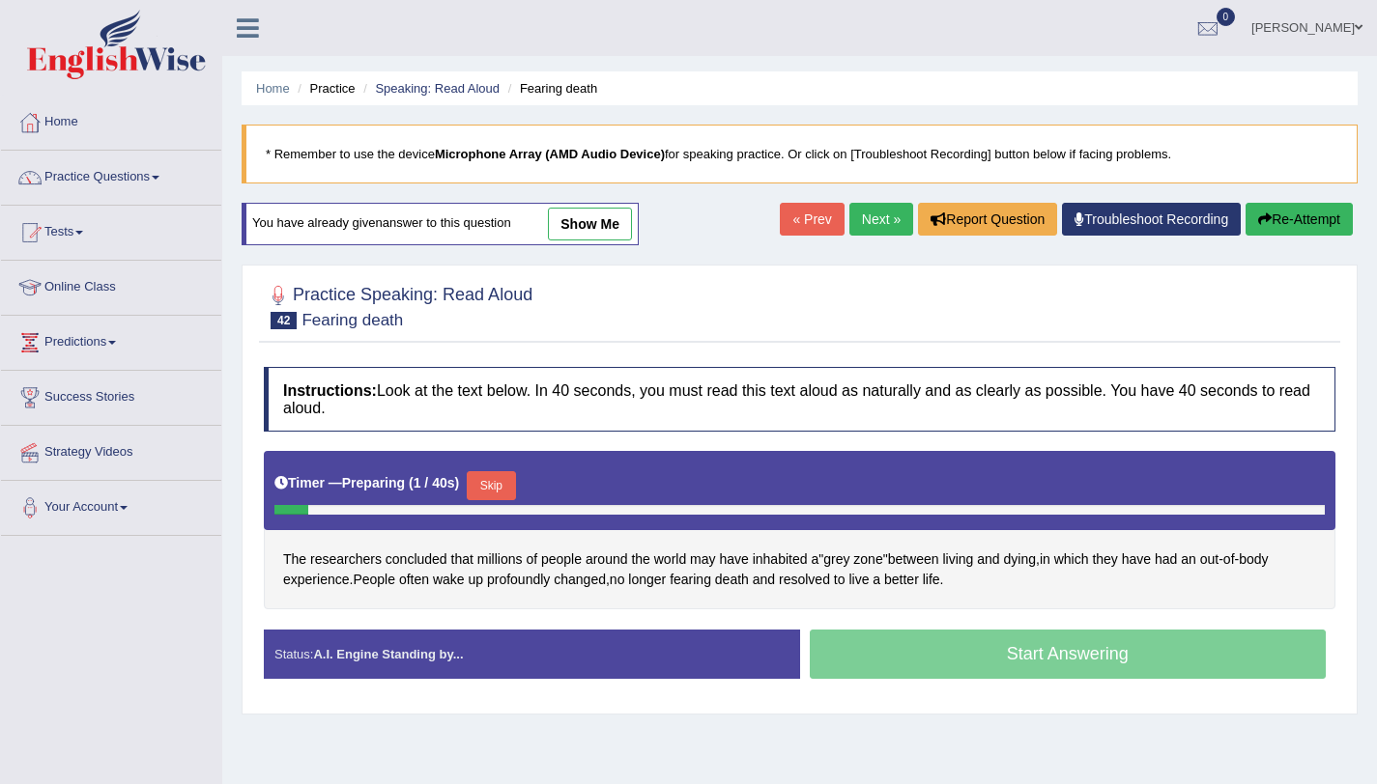
scroll to position [230, 0]
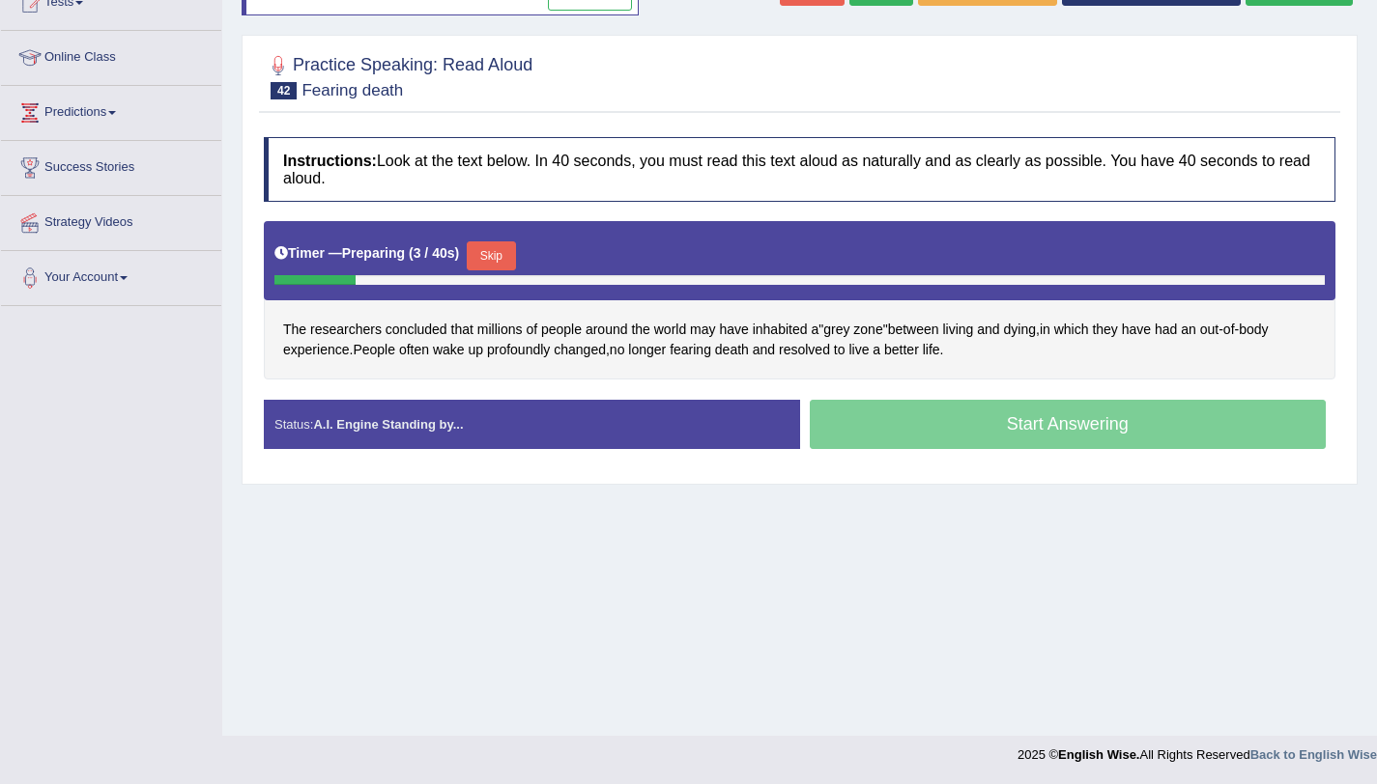
click at [499, 251] on button "Skip" at bounding box center [491, 256] width 48 height 29
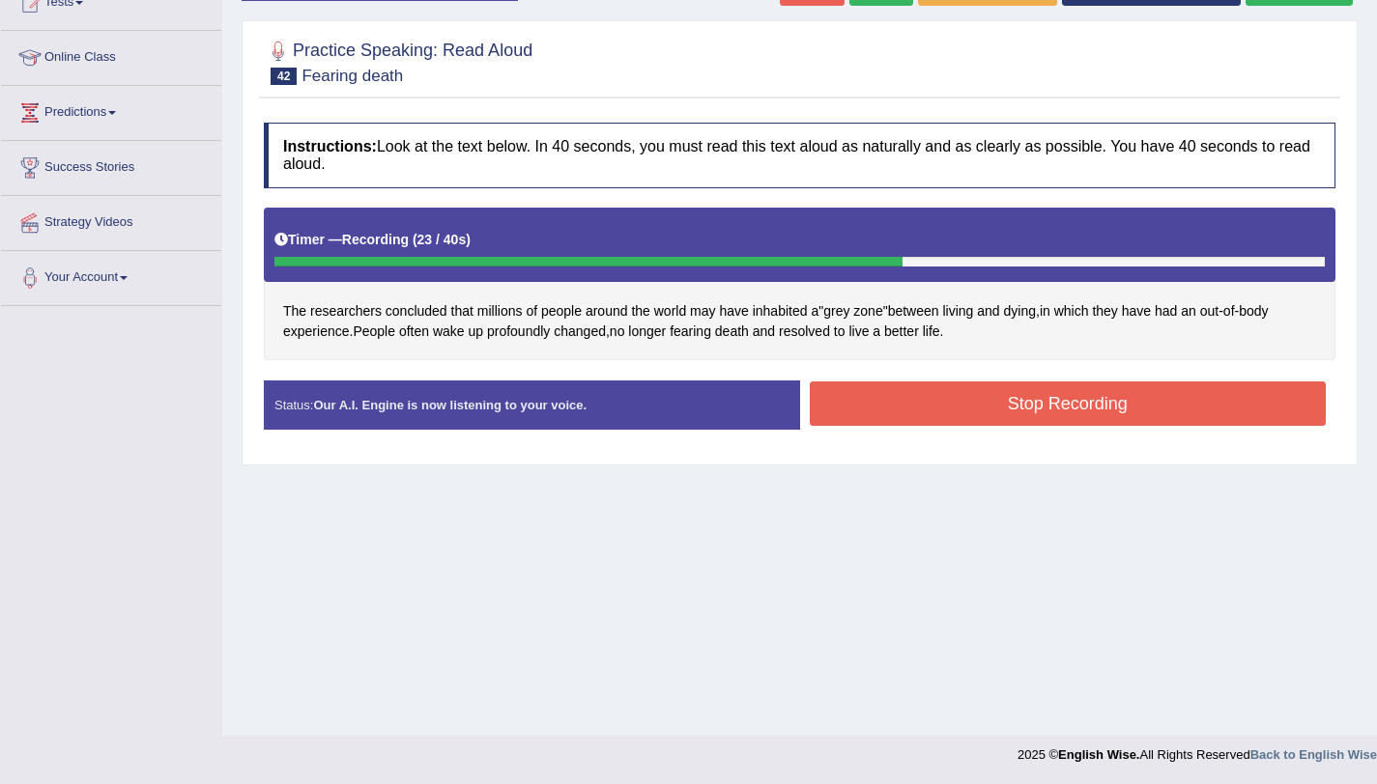
click at [949, 391] on button "Stop Recording" at bounding box center [1068, 404] width 517 height 44
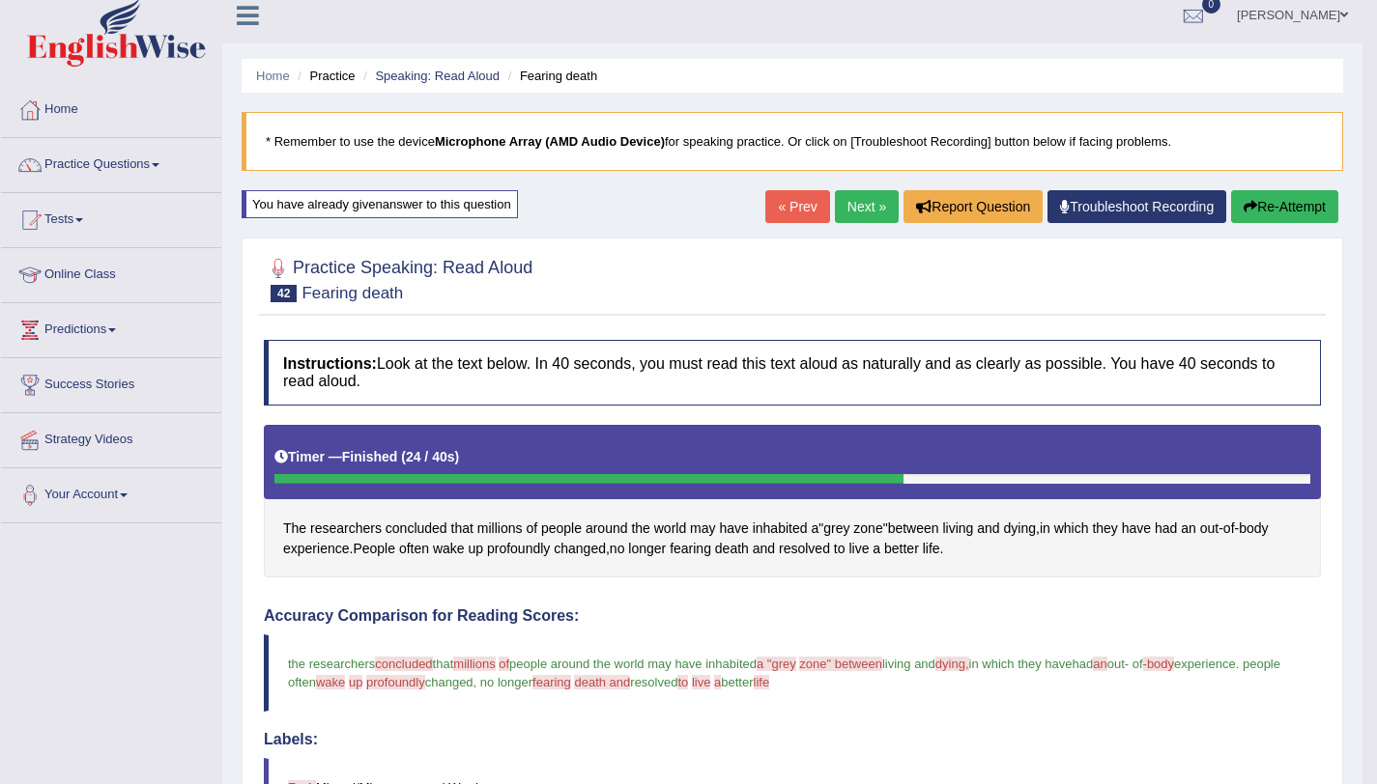
scroll to position [0, 0]
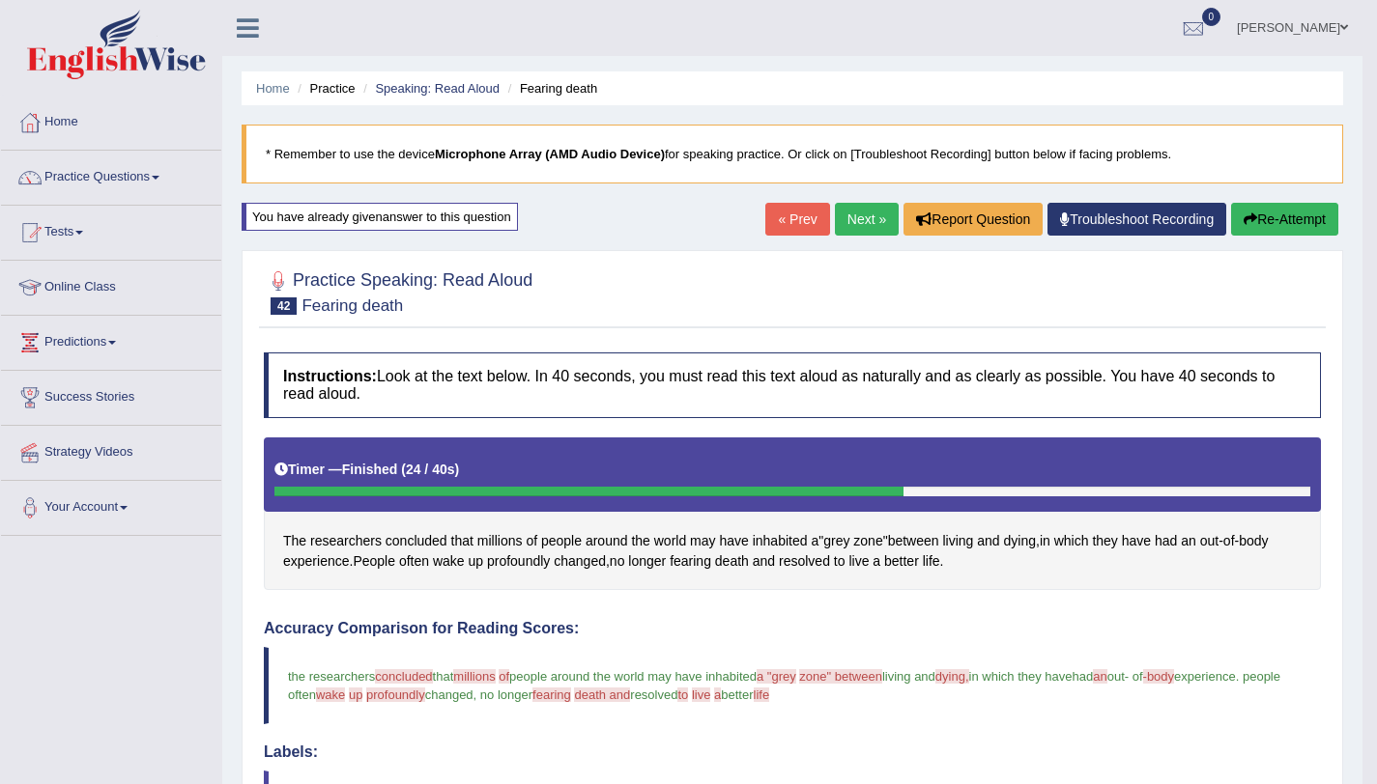
click at [859, 220] on link "Next »" at bounding box center [867, 219] width 64 height 33
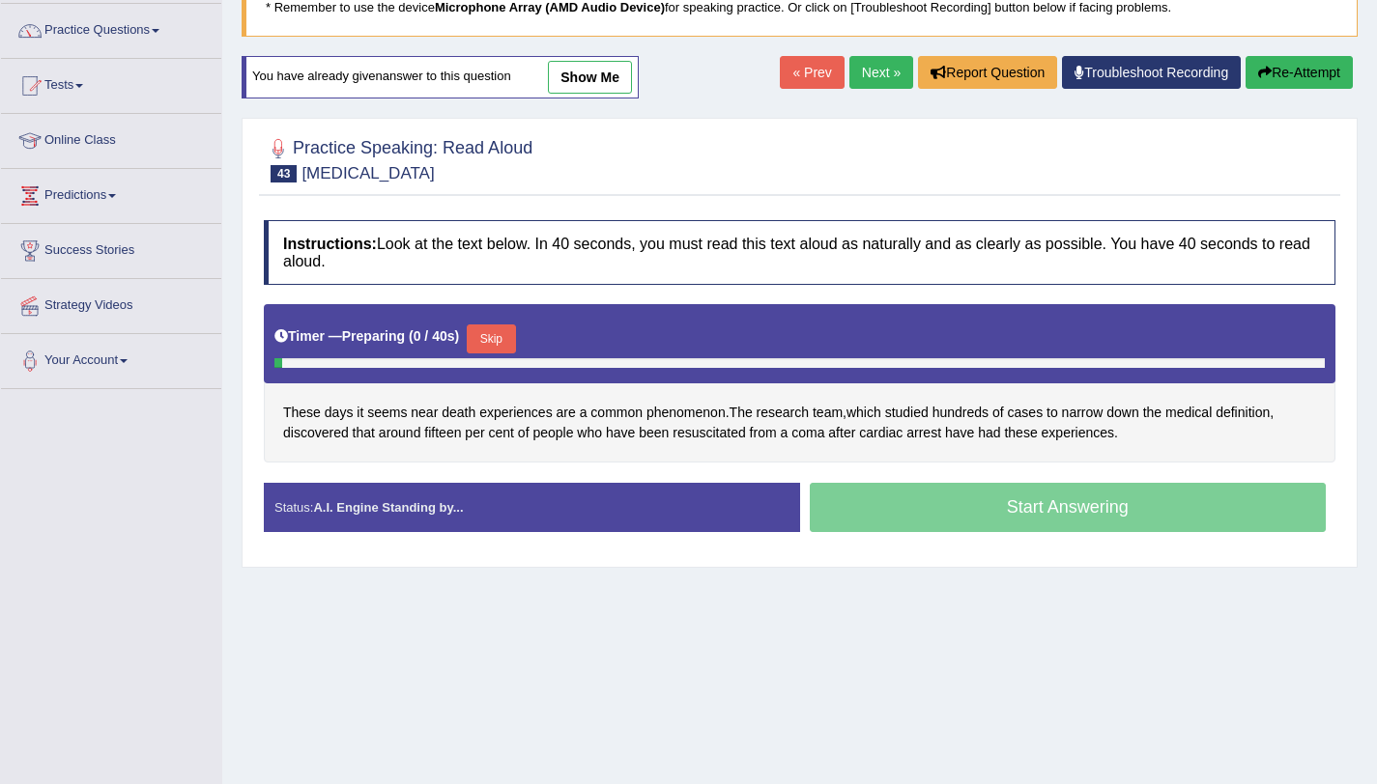
scroll to position [230, 0]
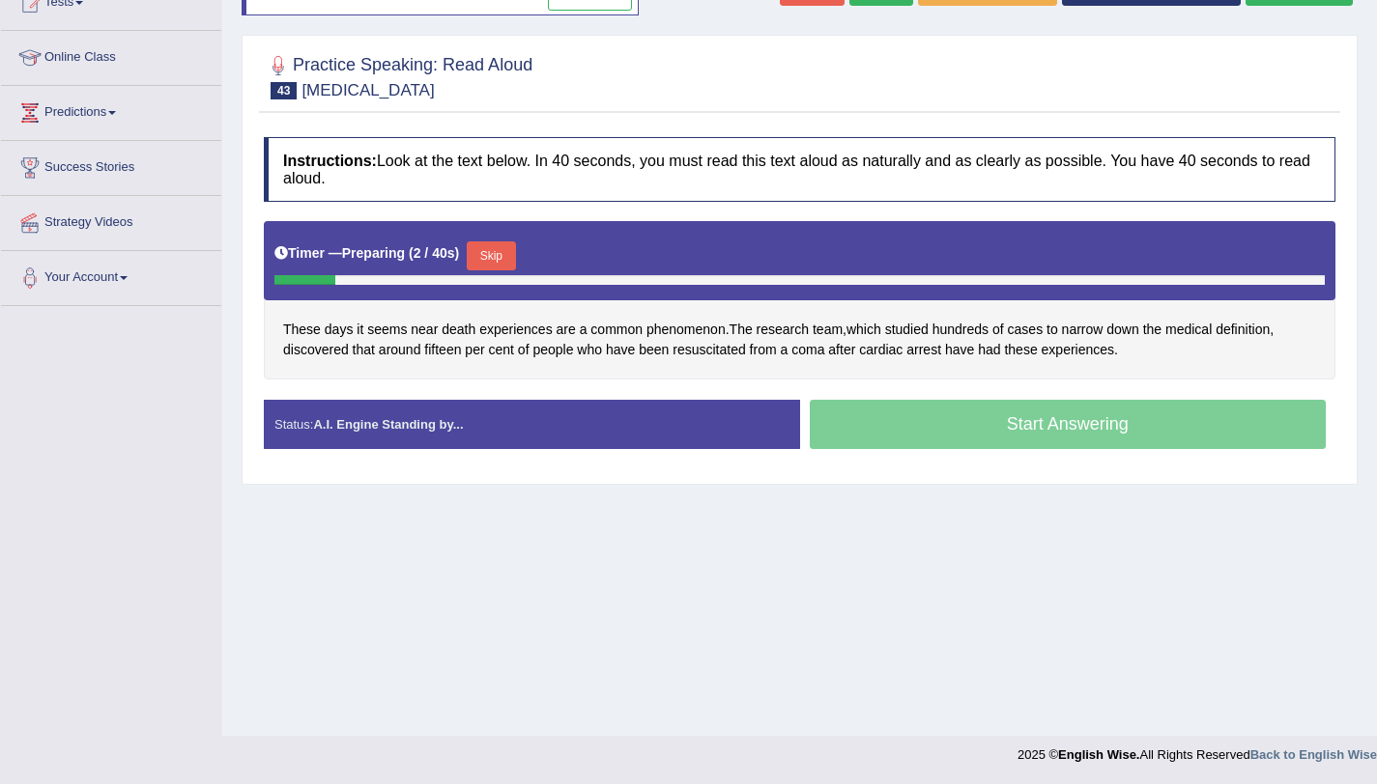
click at [497, 255] on button "Skip" at bounding box center [491, 256] width 48 height 29
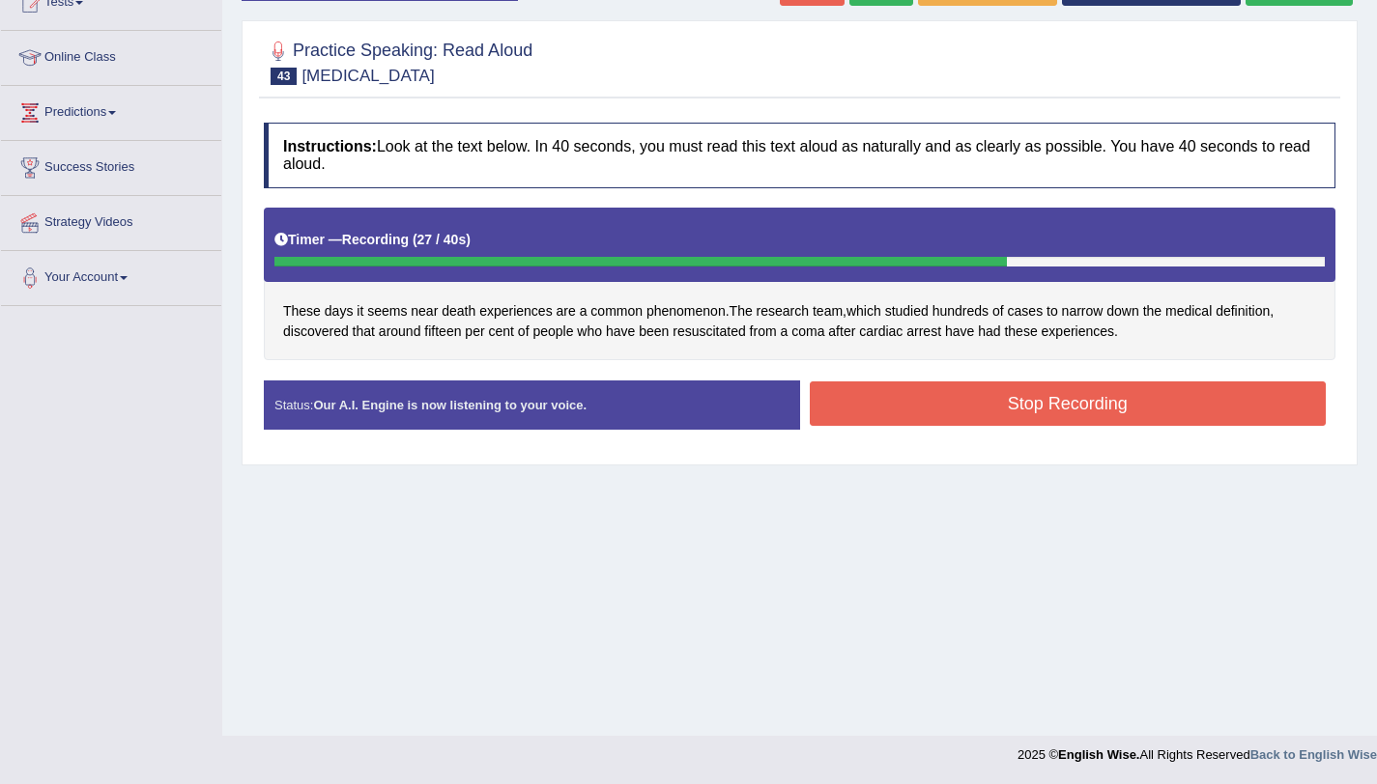
click at [894, 407] on button "Stop Recording" at bounding box center [1068, 404] width 517 height 44
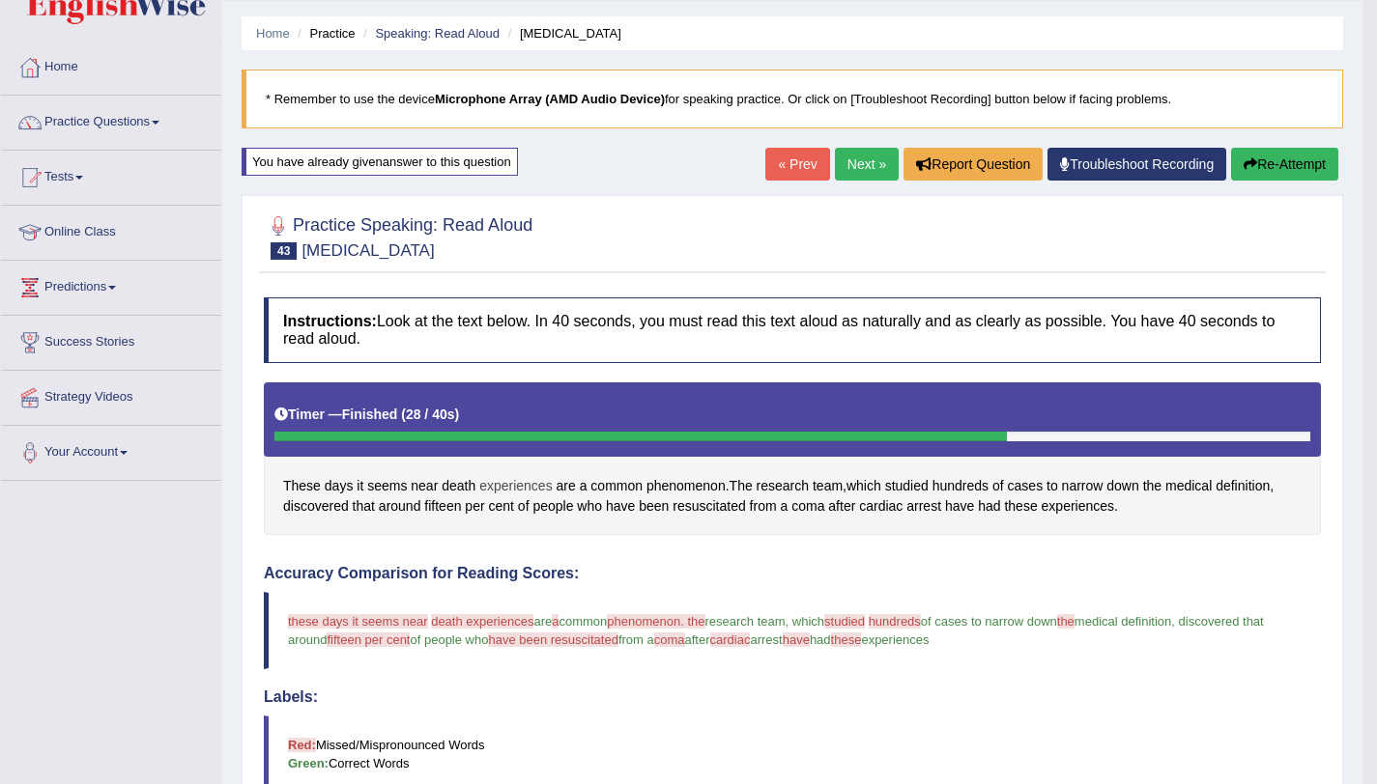
scroll to position [24, 0]
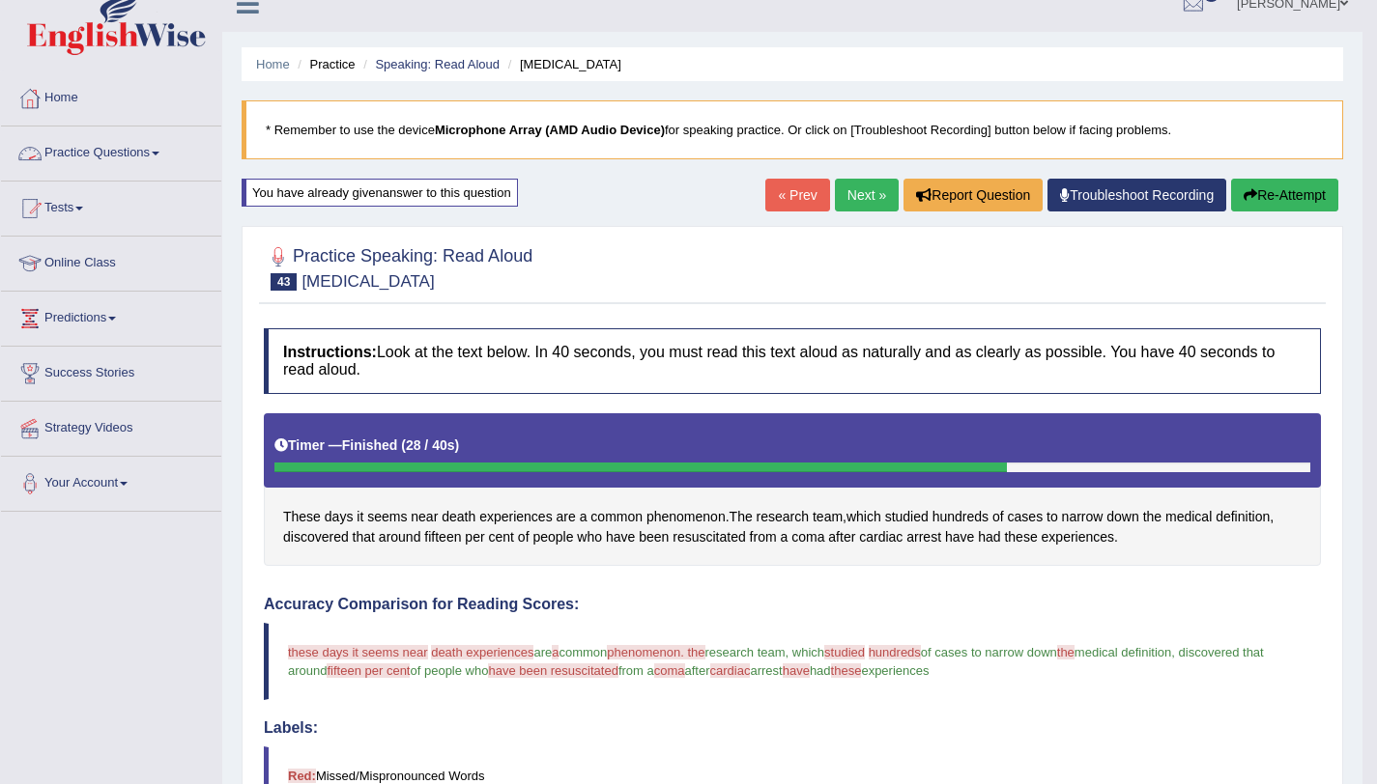
click at [154, 142] on link "Practice Questions" at bounding box center [111, 151] width 220 height 48
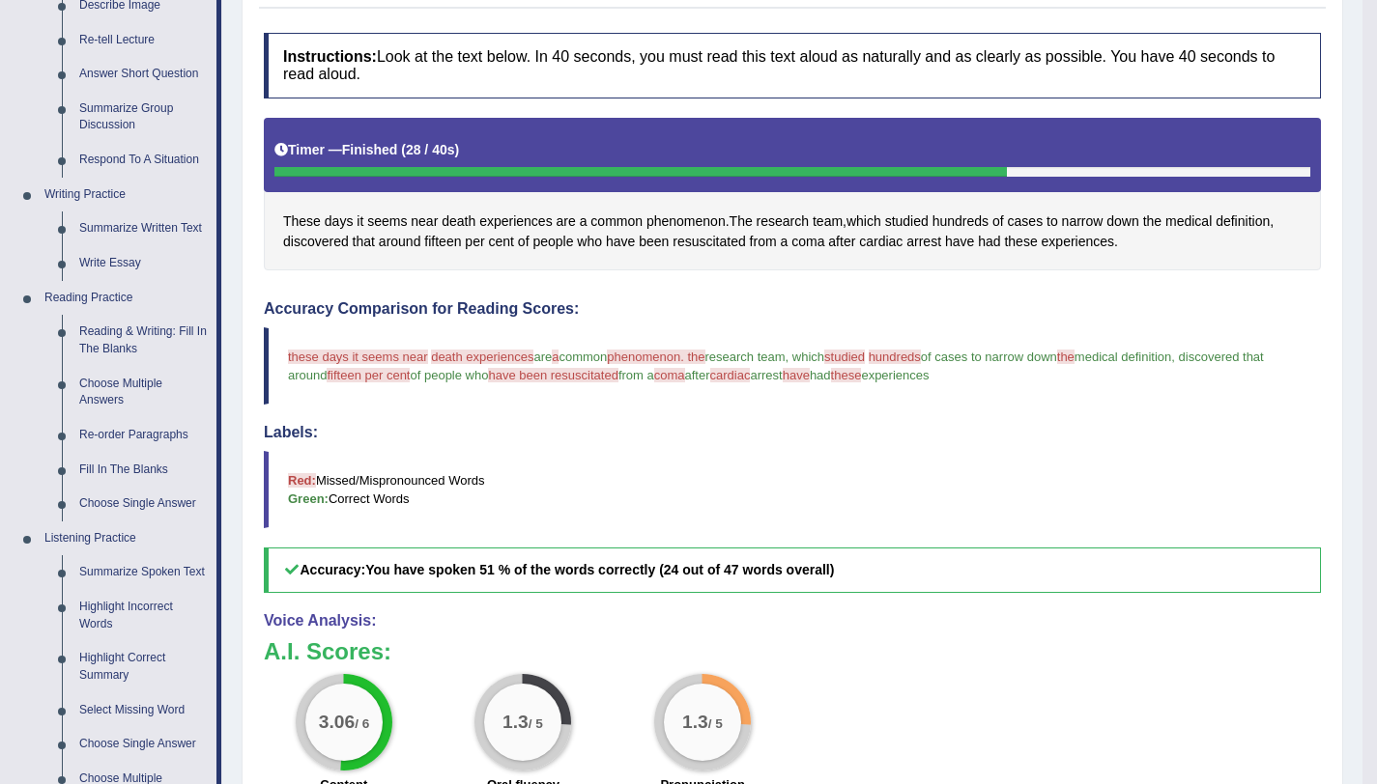
scroll to position [324, 0]
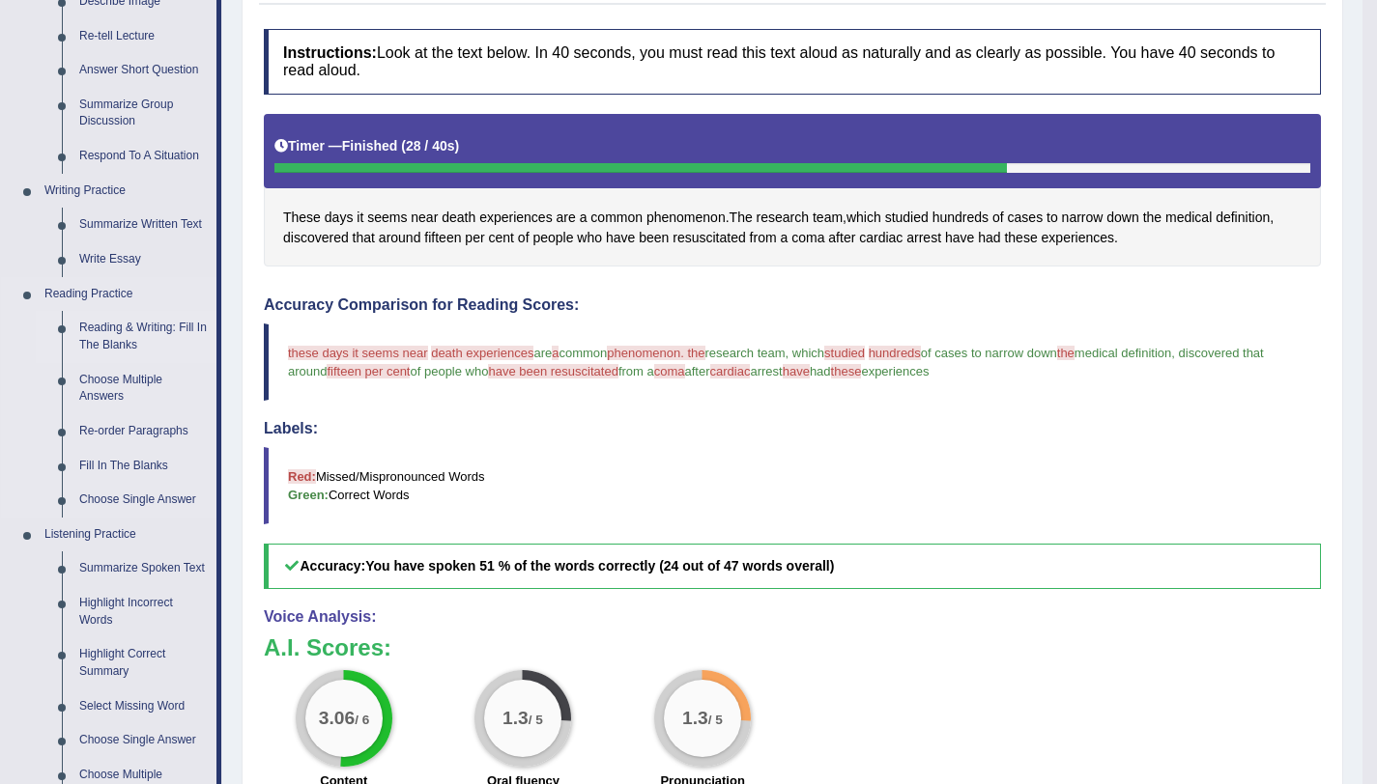
click at [130, 340] on link "Reading & Writing: Fill In The Blanks" at bounding box center [144, 336] width 146 height 51
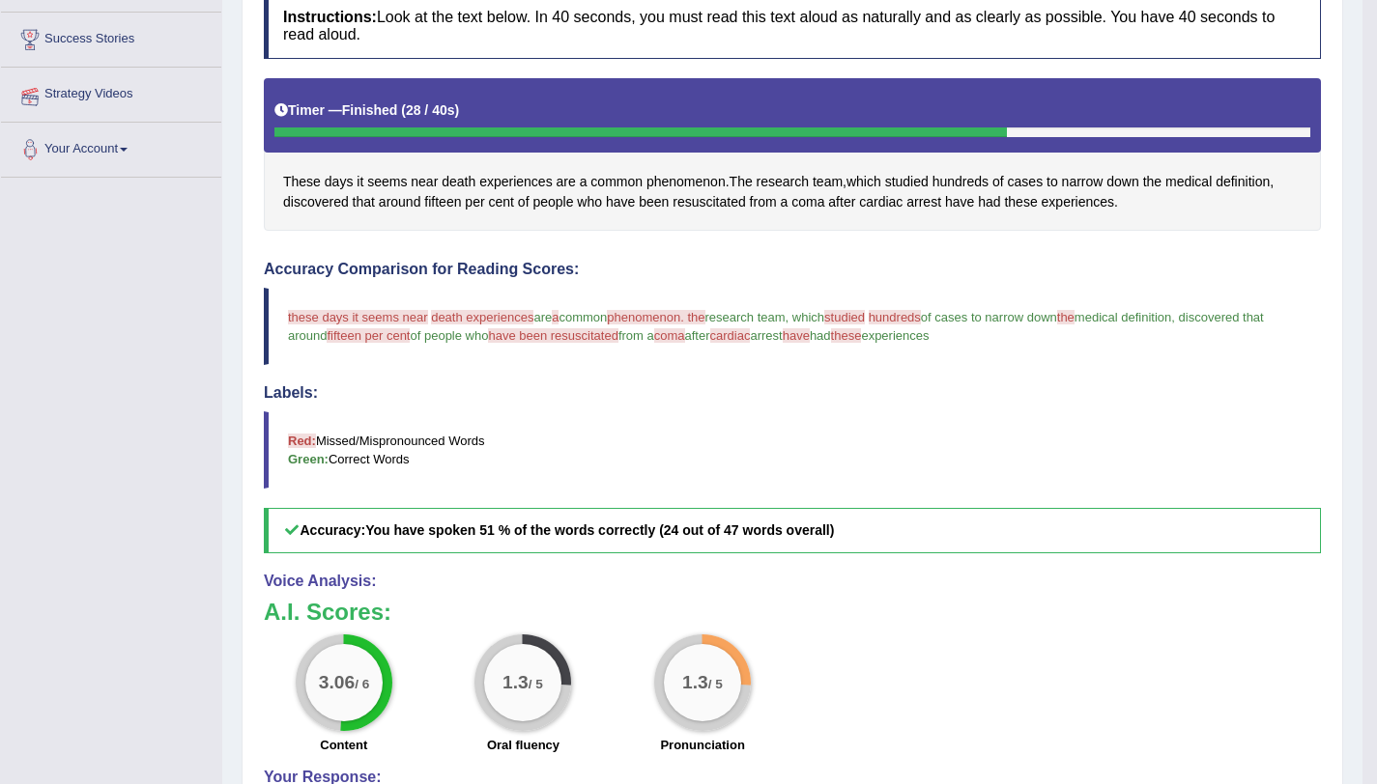
scroll to position [458, 0]
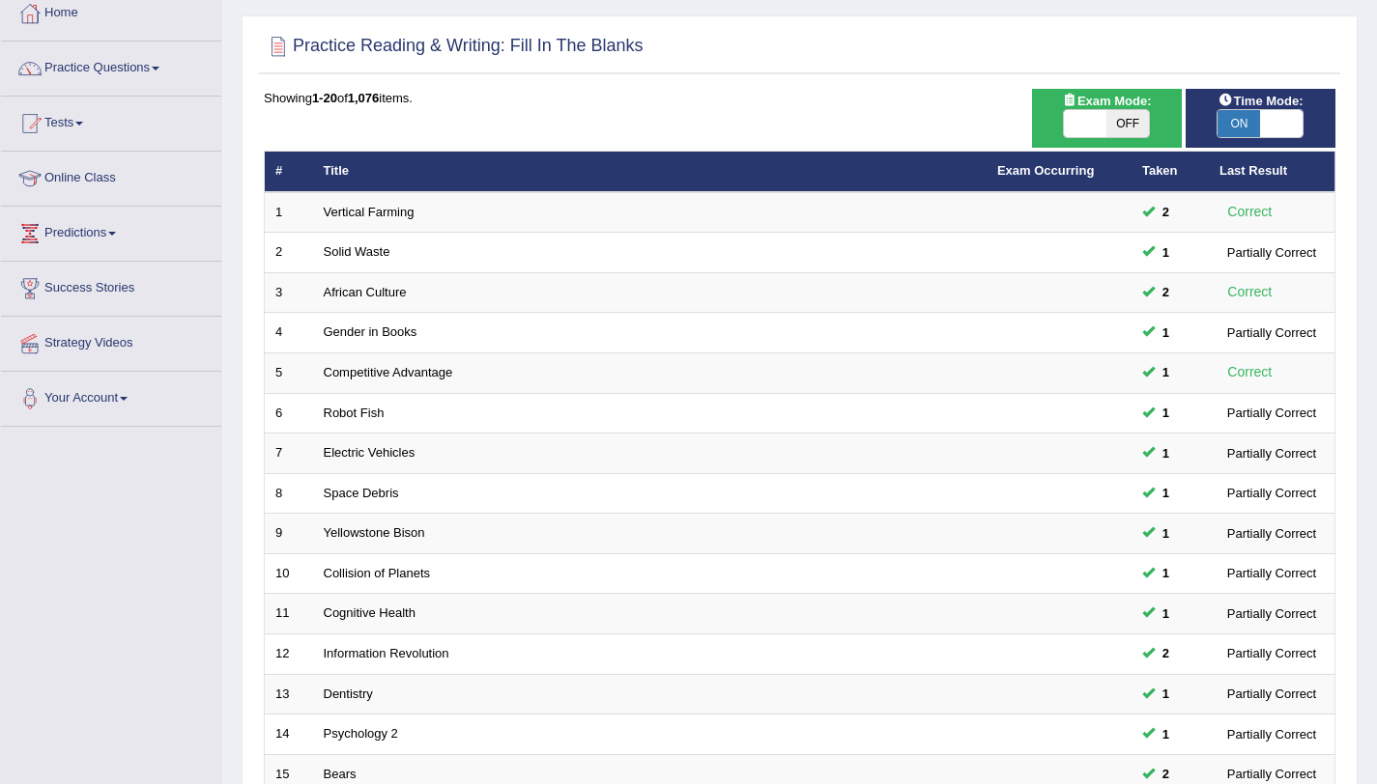
scroll to position [82, 0]
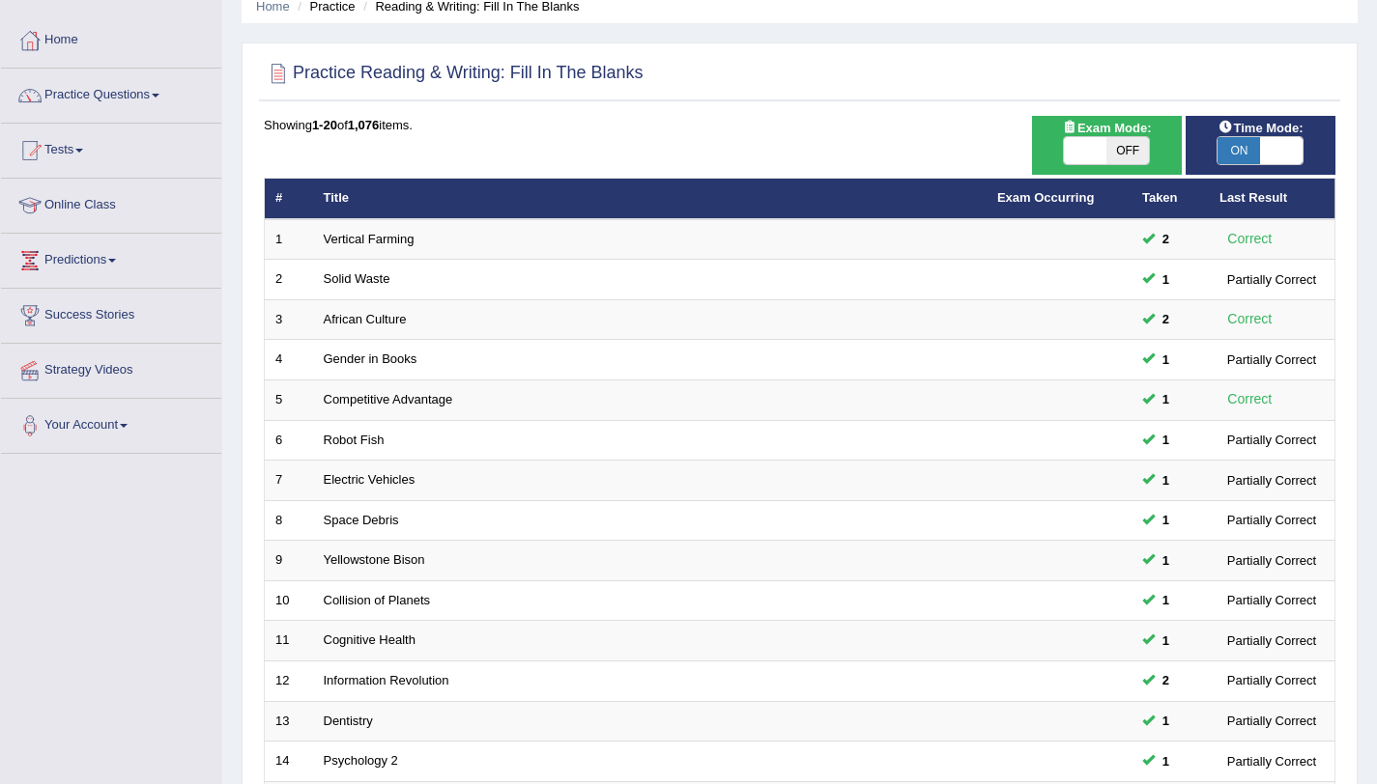
click at [1246, 154] on span "ON" at bounding box center [1238, 150] width 43 height 27
checkbox input "false"
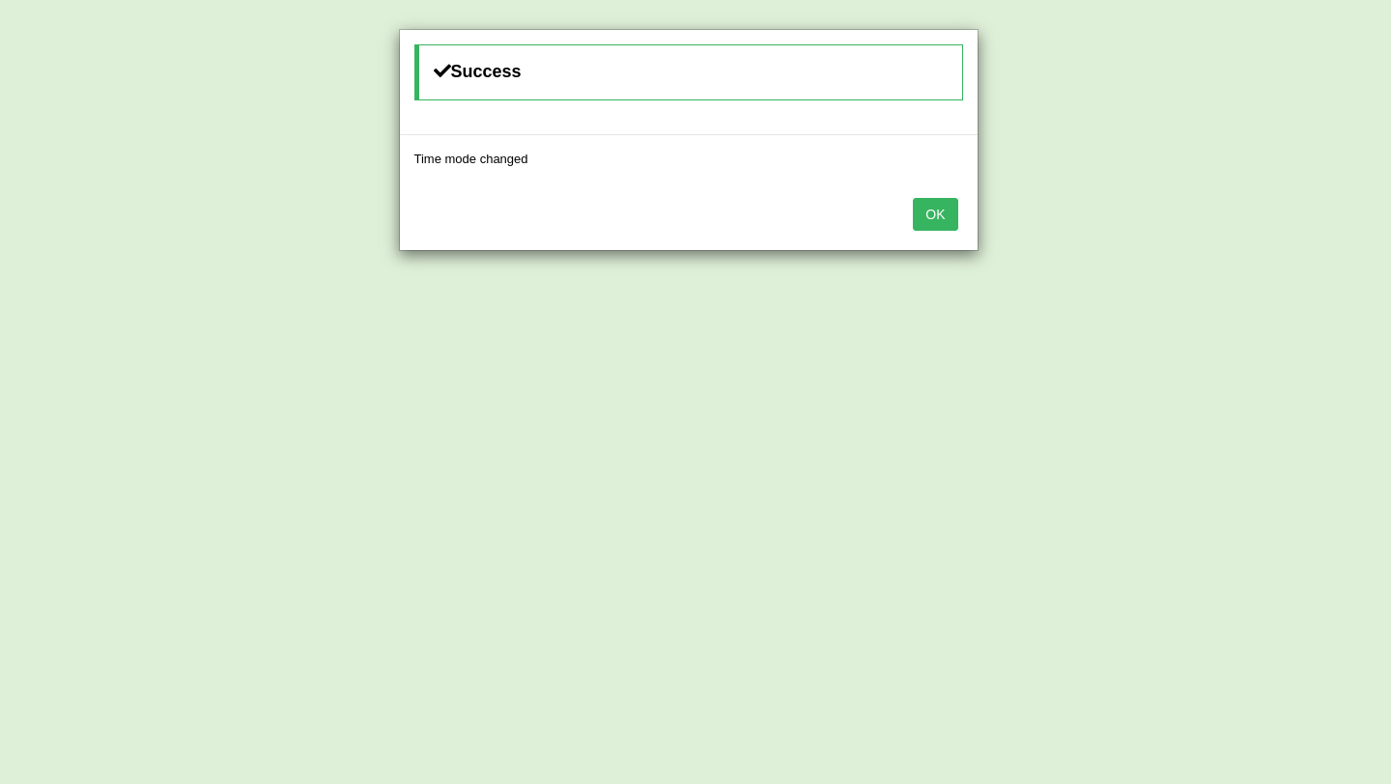
click at [938, 232] on div "OK" at bounding box center [689, 217] width 578 height 68
click at [938, 223] on button "OK" at bounding box center [935, 214] width 44 height 33
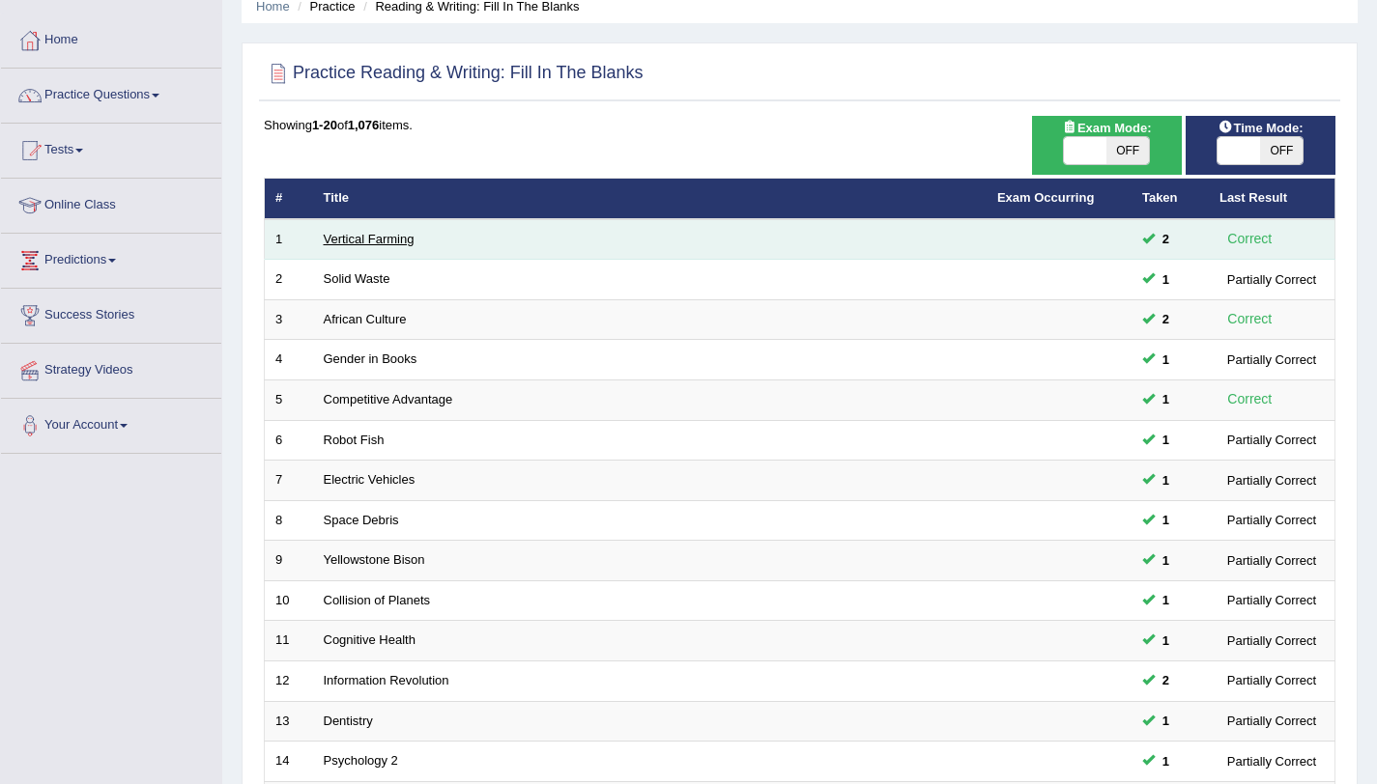
click at [376, 232] on link "Vertical Farming" at bounding box center [369, 239] width 91 height 14
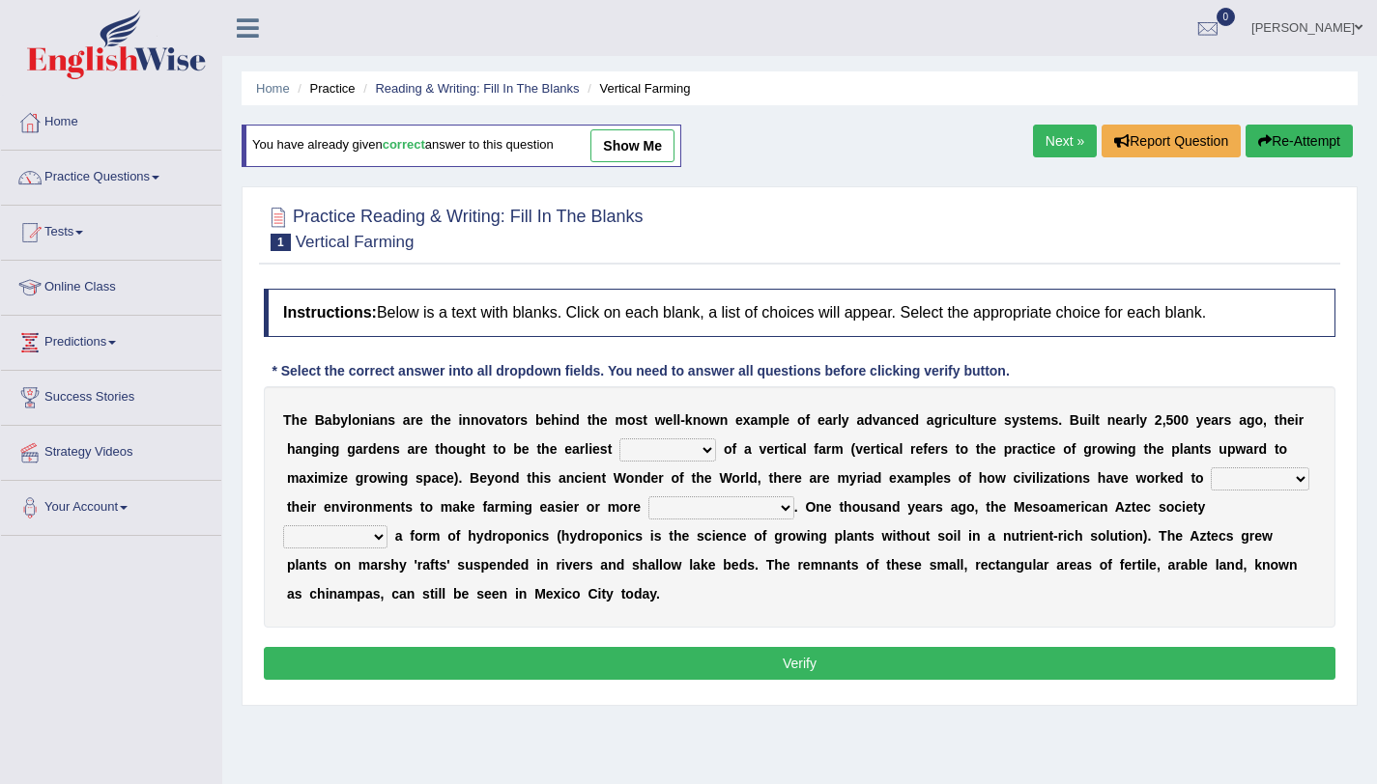
click at [1065, 130] on link "Next »" at bounding box center [1065, 141] width 64 height 33
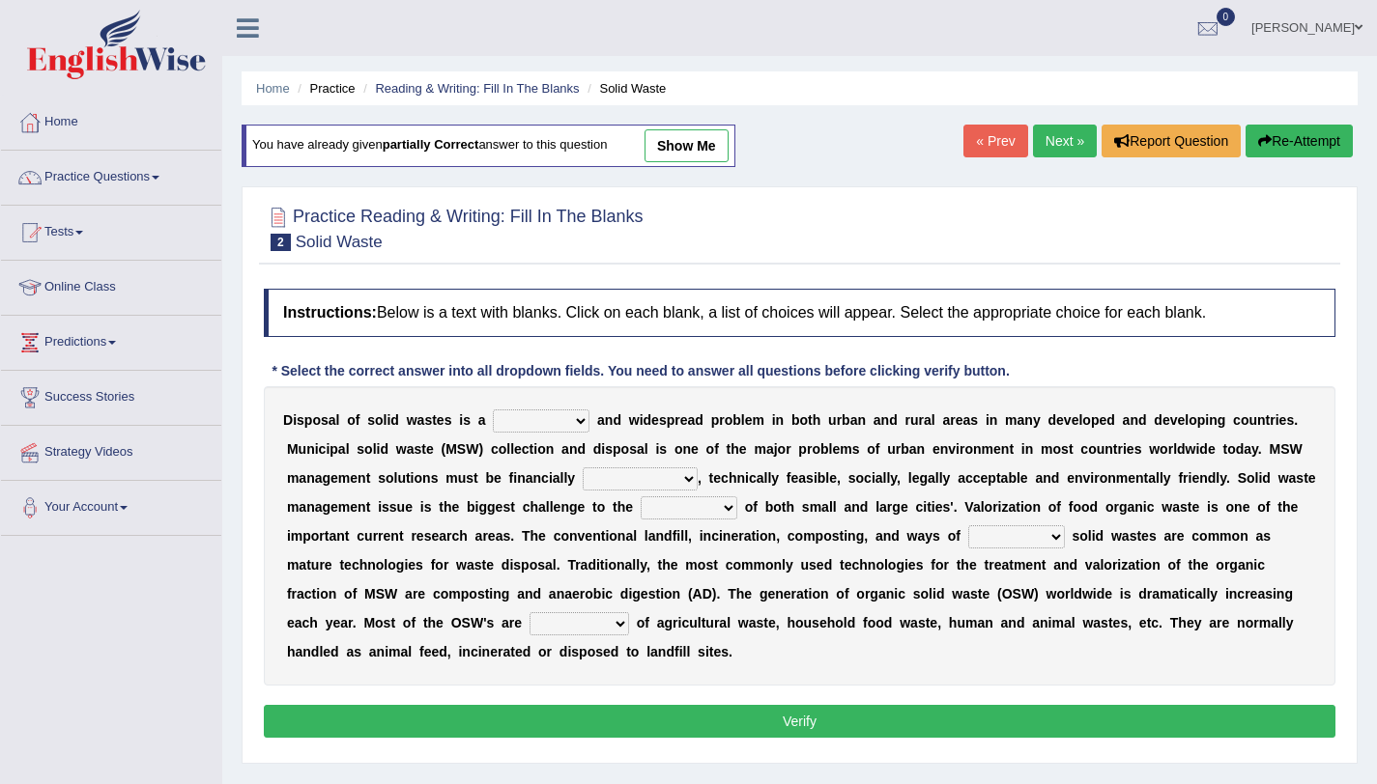
click at [1065, 130] on link "Next »" at bounding box center [1065, 141] width 64 height 33
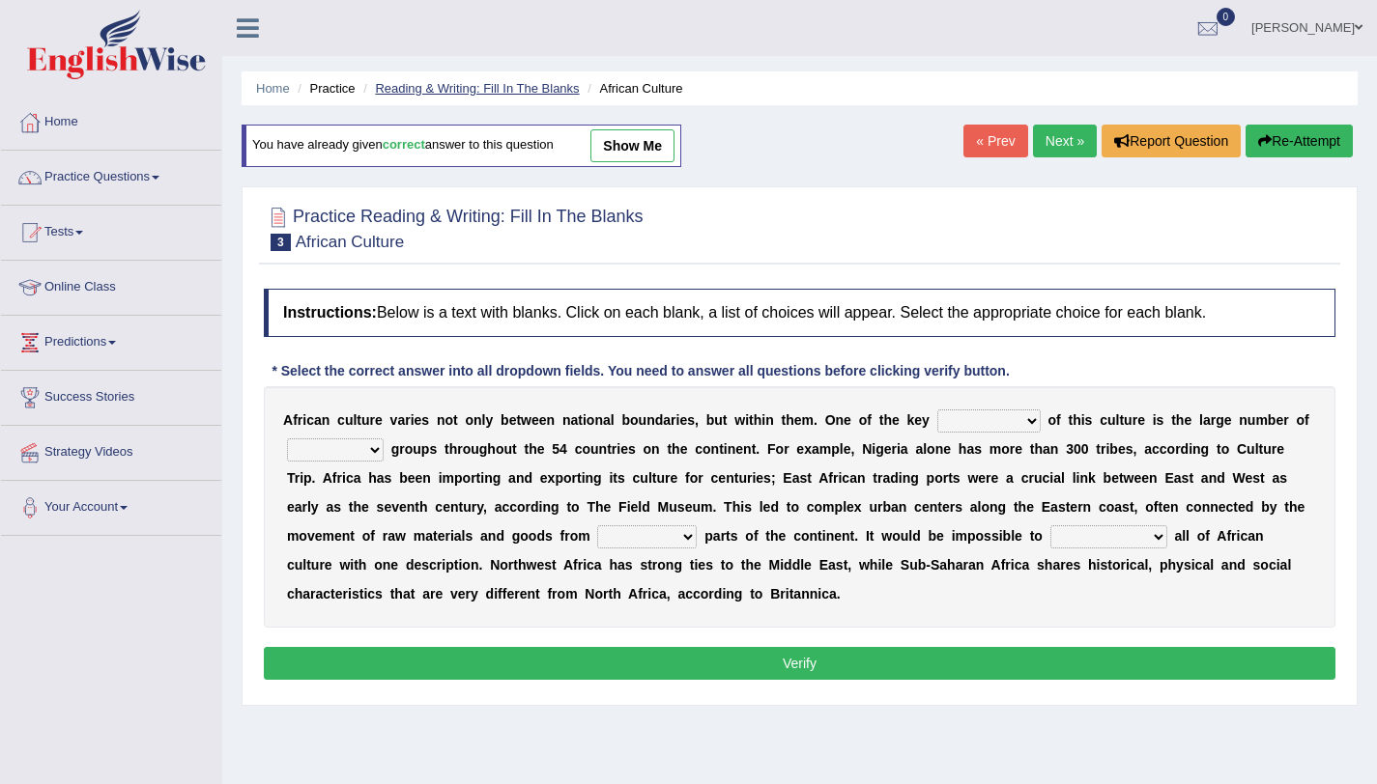
click at [543, 88] on link "Reading & Writing: Fill In The Blanks" at bounding box center [477, 88] width 204 height 14
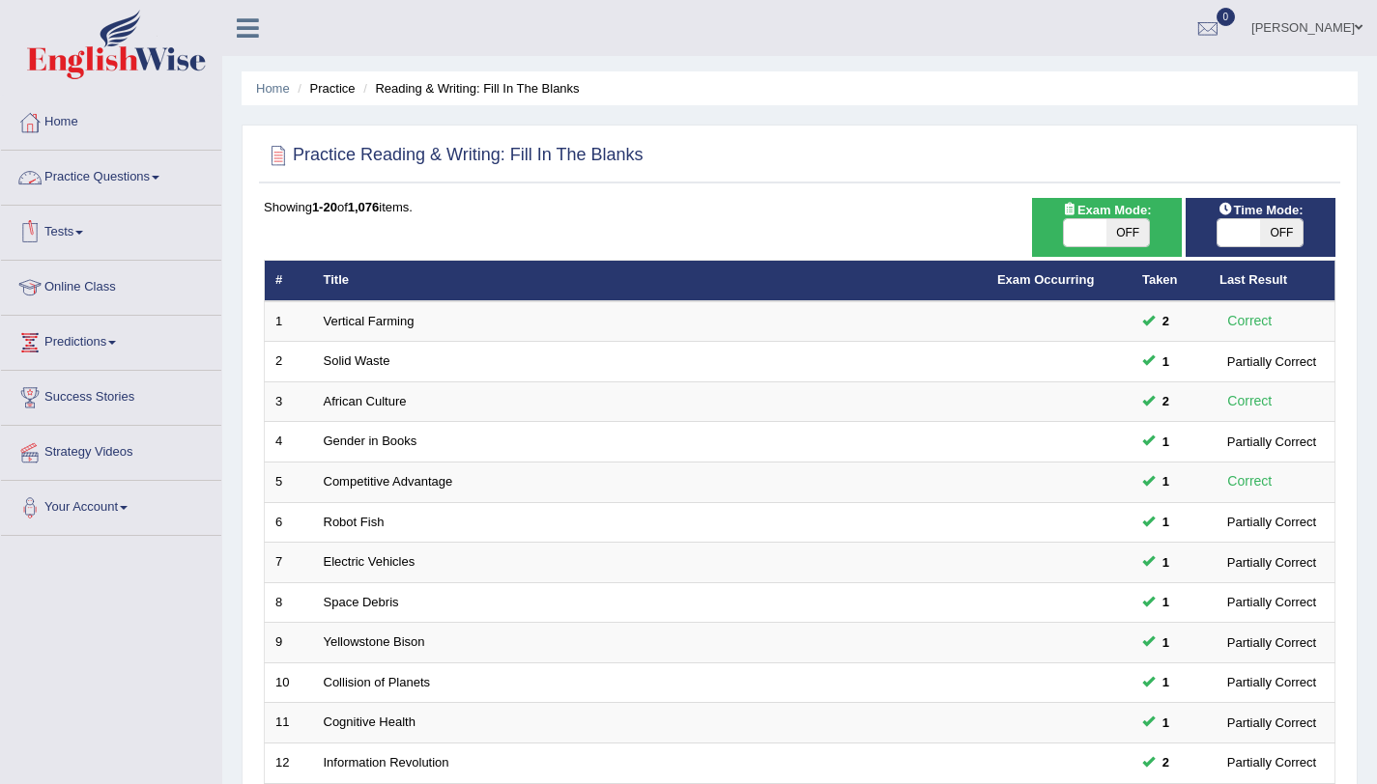
click at [144, 177] on link "Practice Questions" at bounding box center [111, 175] width 220 height 48
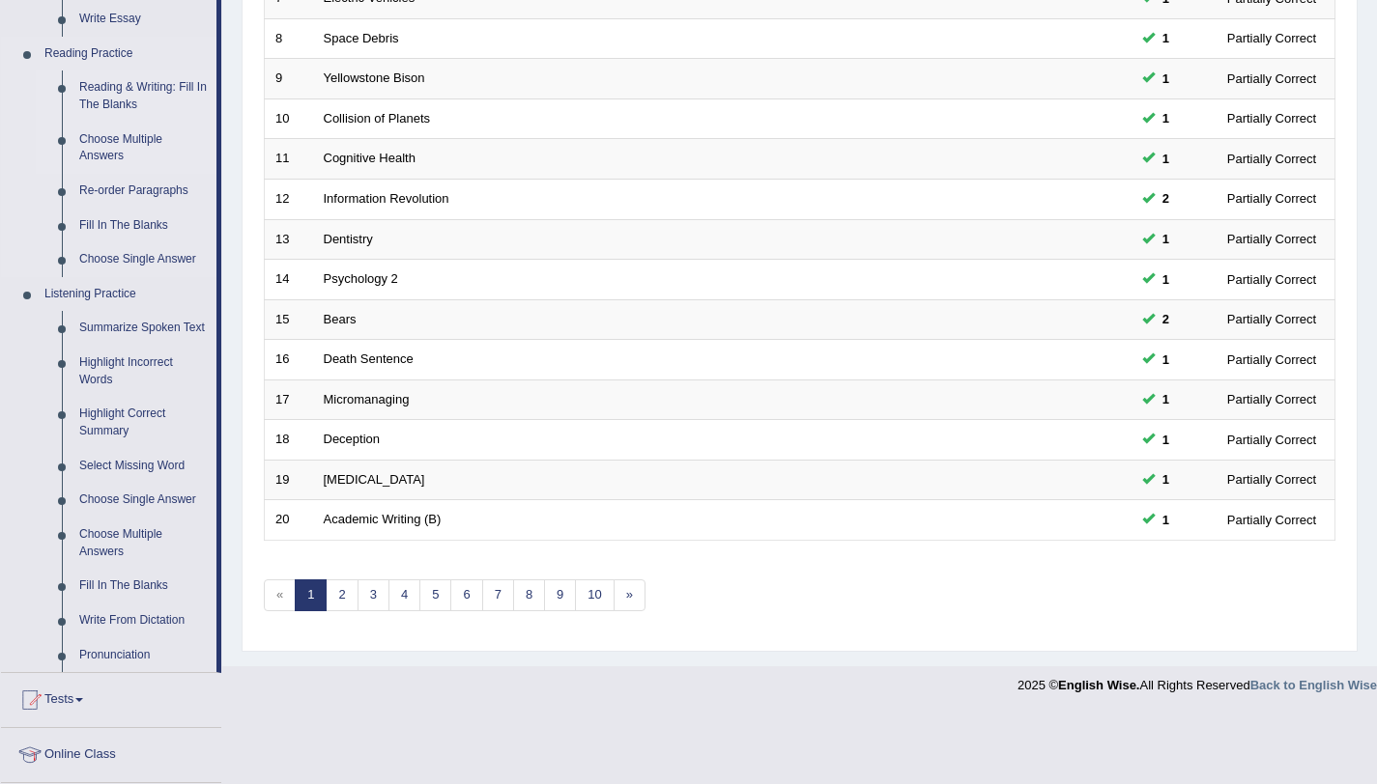
scroll to position [554, 0]
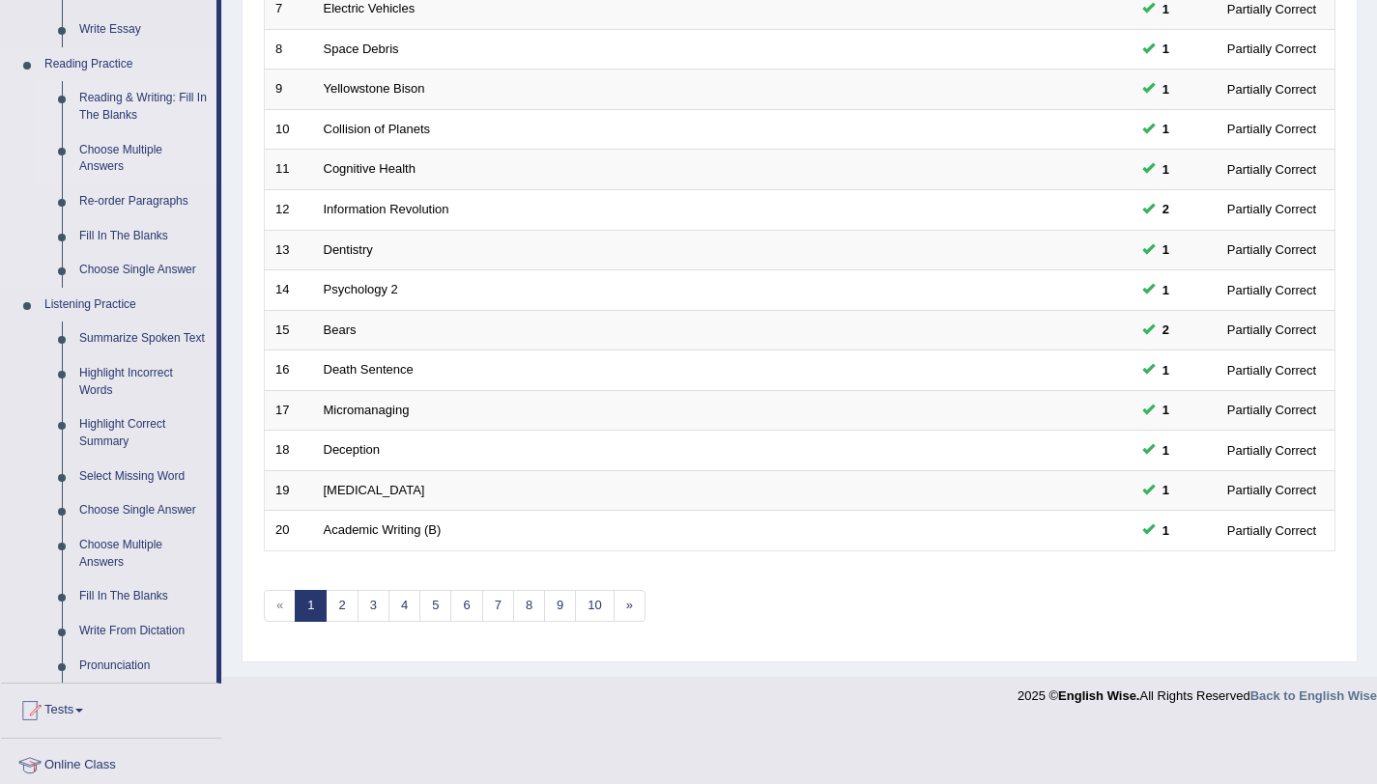
click at [102, 154] on link "Choose Multiple Answers" at bounding box center [144, 158] width 146 height 51
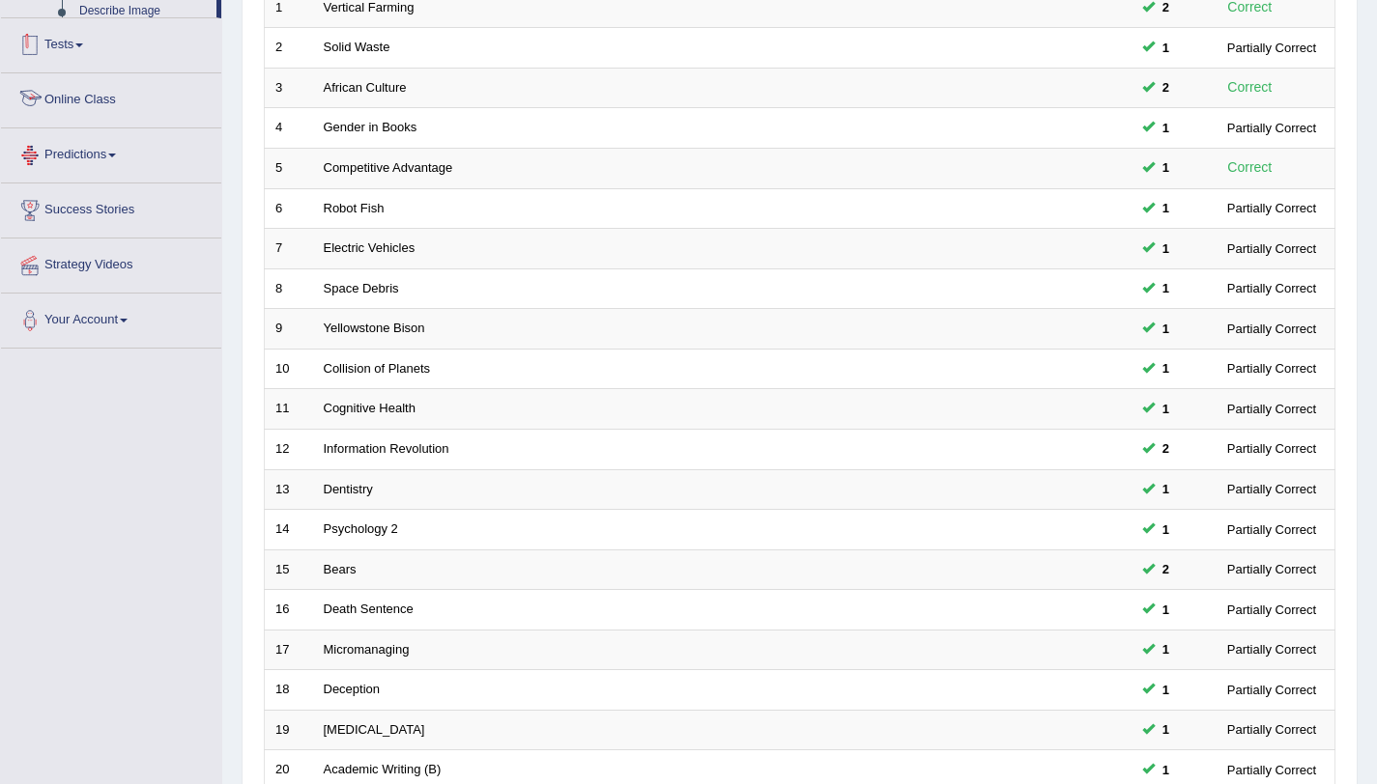
scroll to position [495, 0]
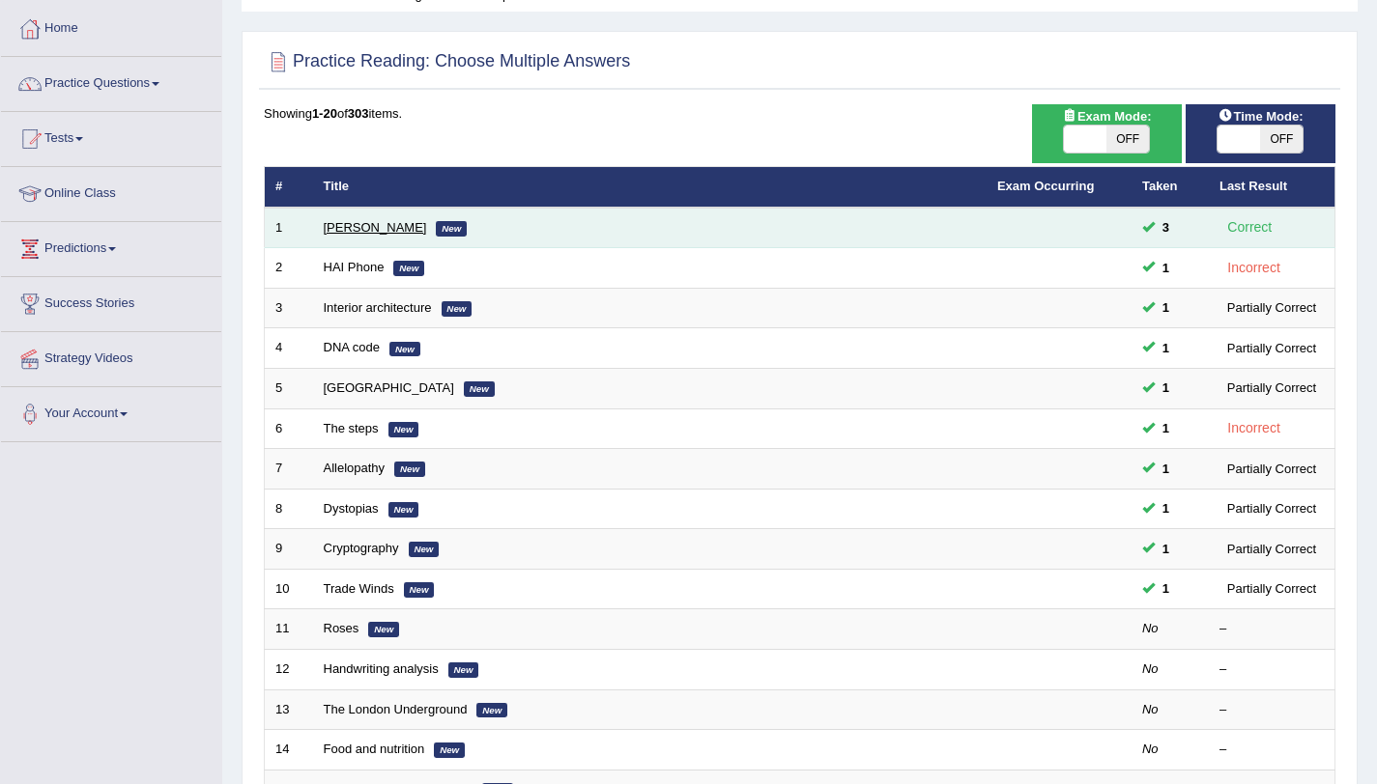
scroll to position [100, 0]
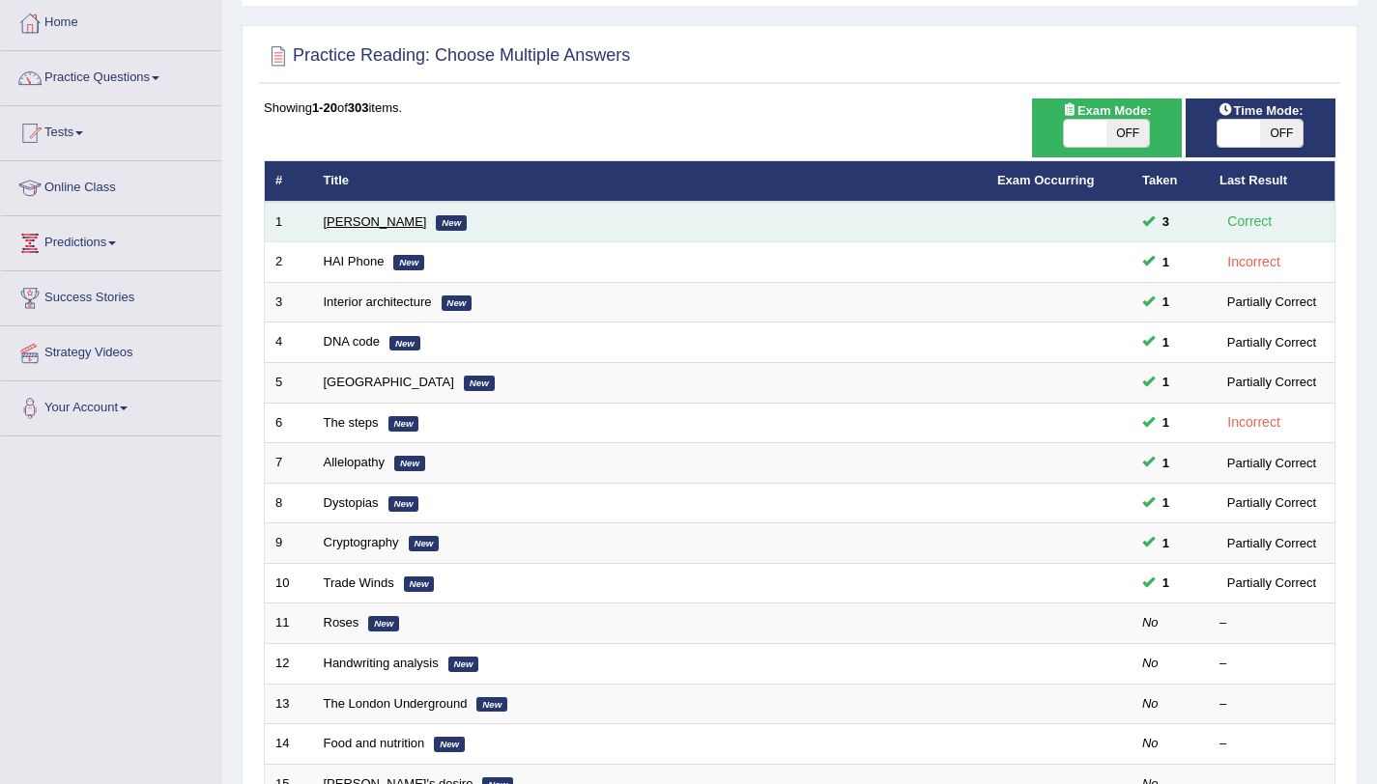
click at [371, 218] on link "[PERSON_NAME]" at bounding box center [375, 221] width 103 height 14
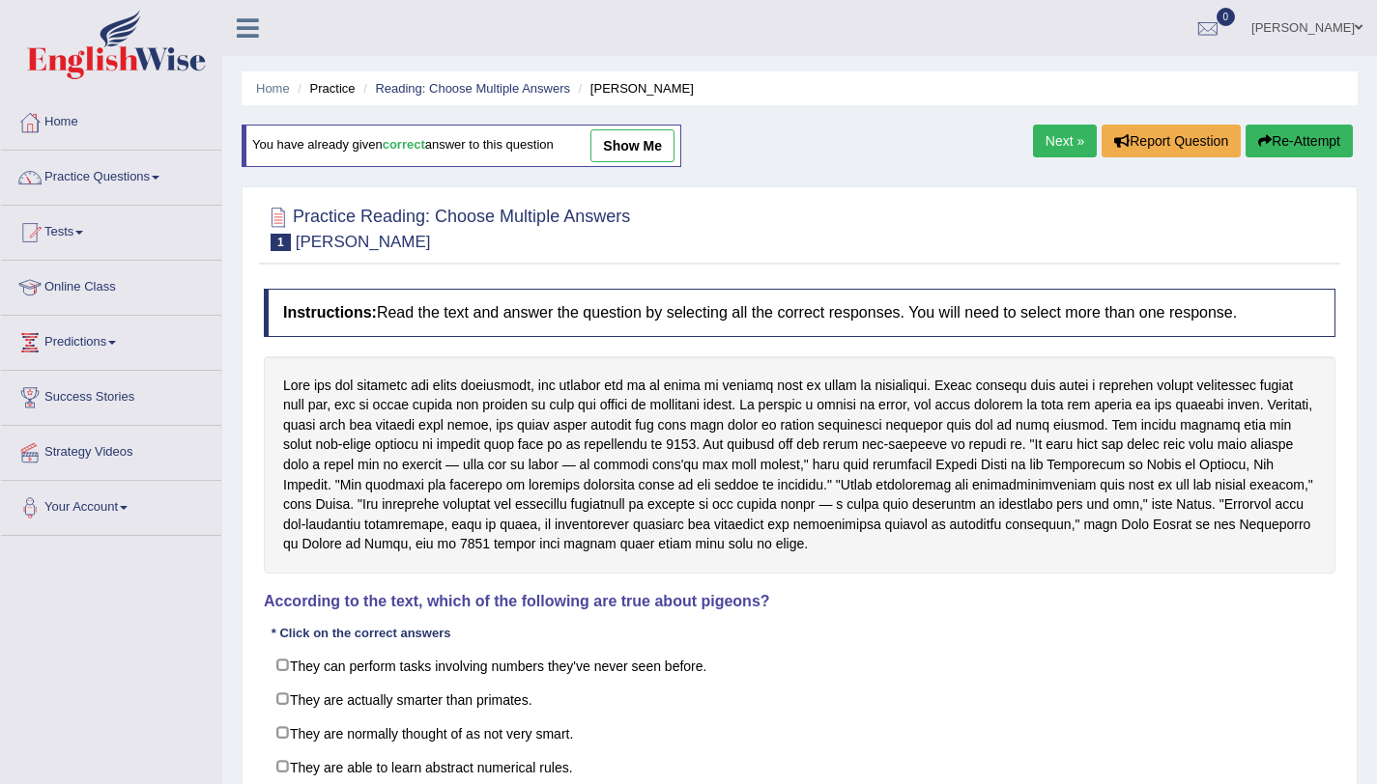
scroll to position [7, 0]
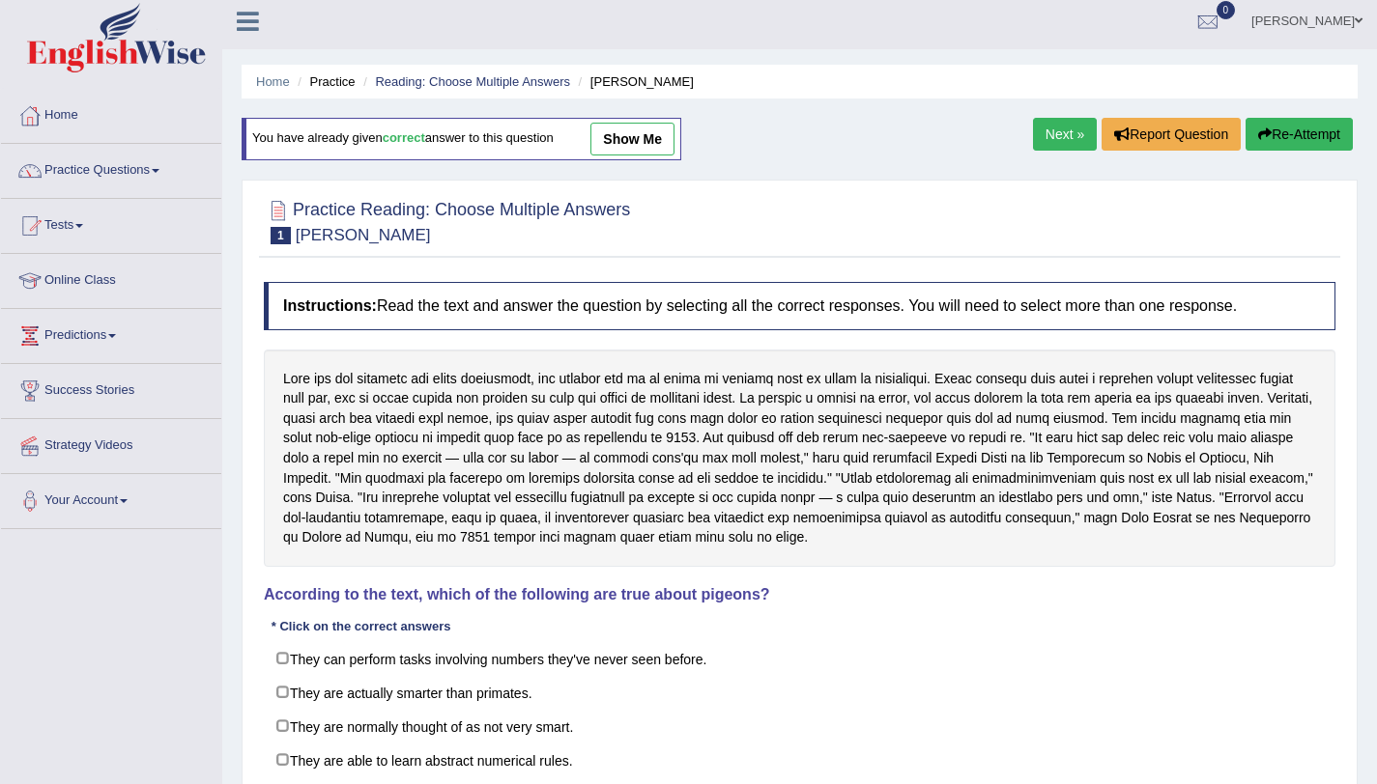
click at [1056, 139] on link "Next »" at bounding box center [1065, 134] width 64 height 33
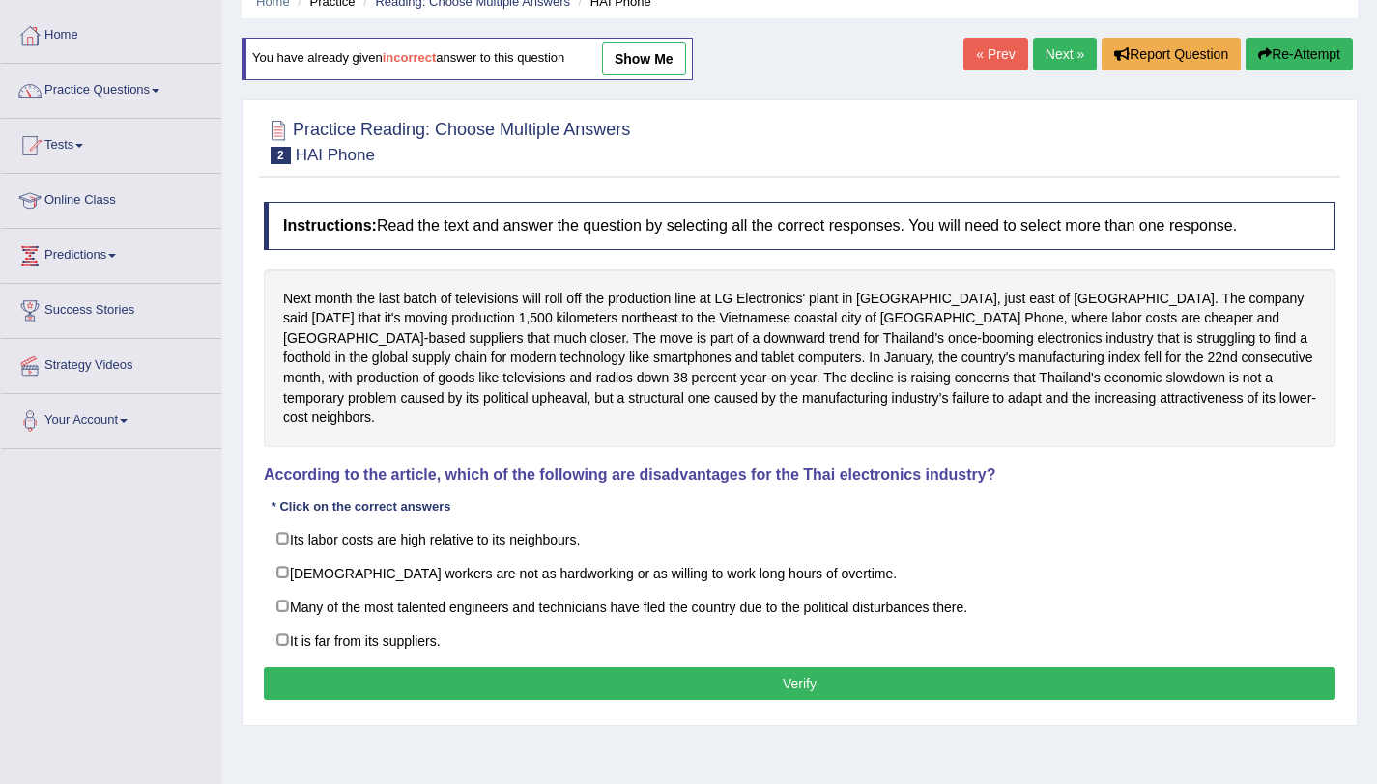
scroll to position [85, 0]
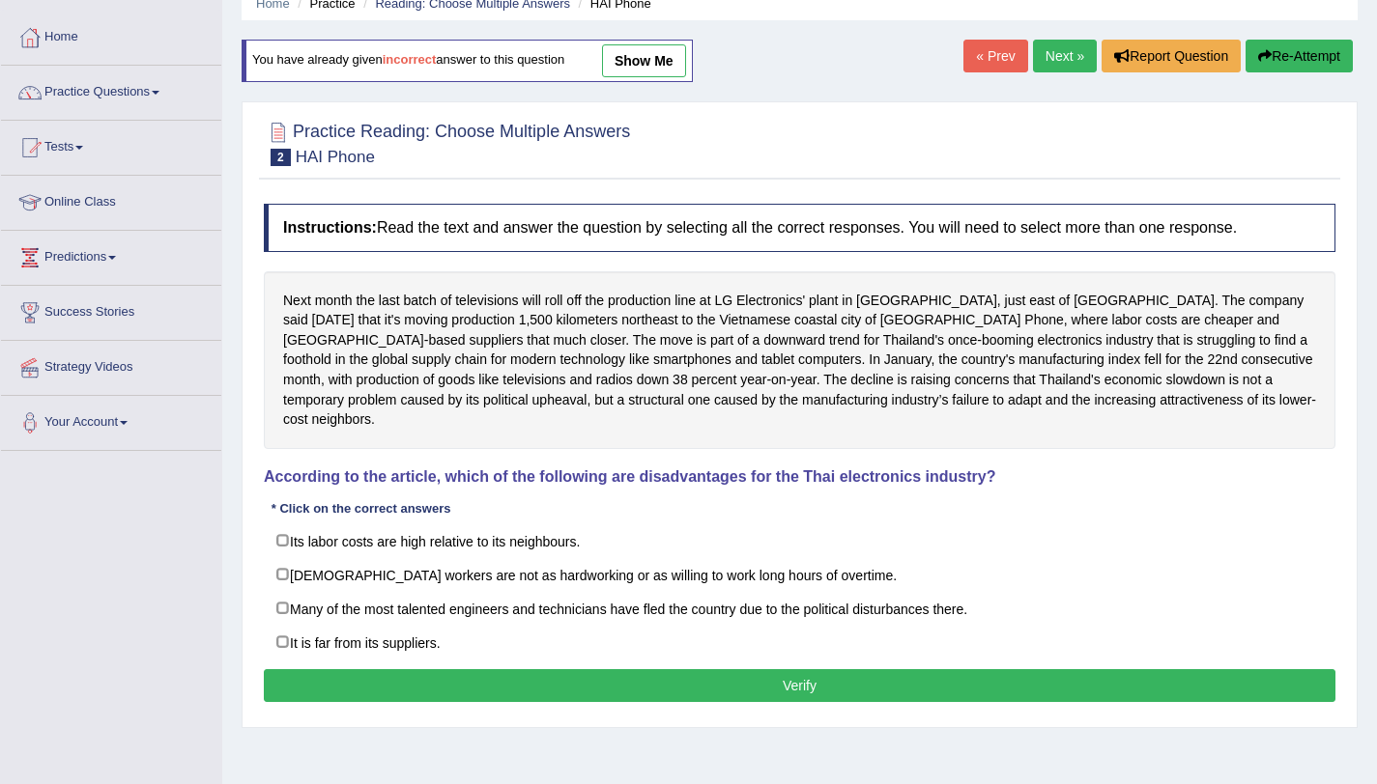
click at [1045, 66] on link "Next »" at bounding box center [1065, 56] width 64 height 33
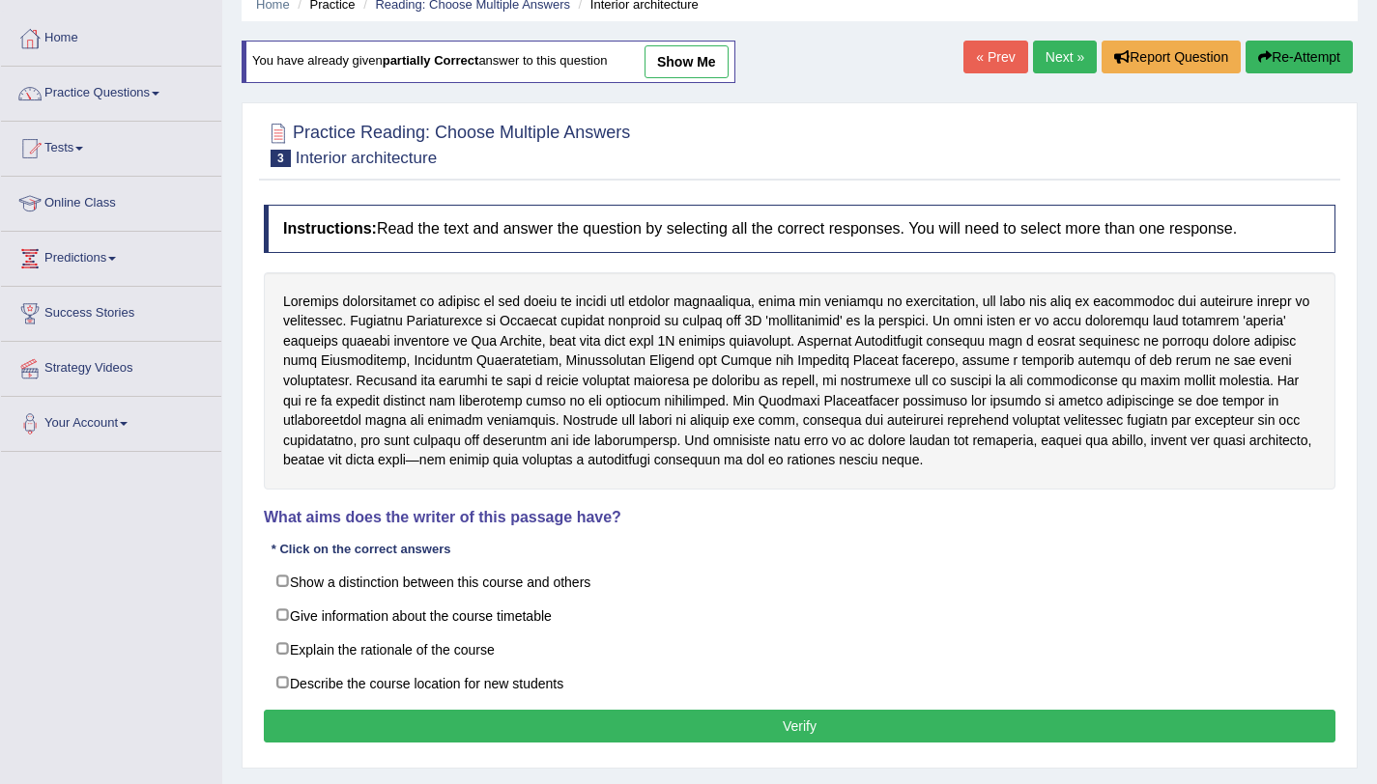
scroll to position [78, 0]
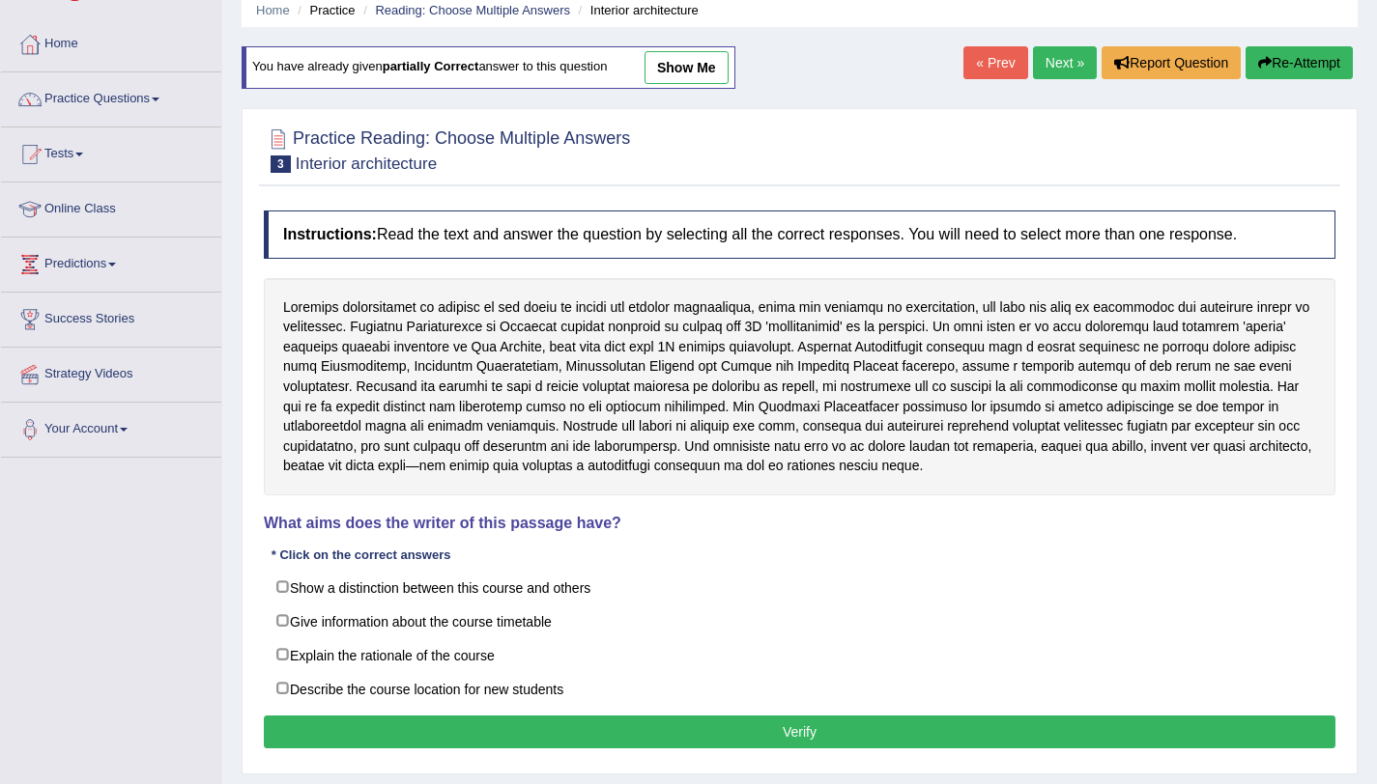
click at [1055, 65] on link "Next »" at bounding box center [1065, 62] width 64 height 33
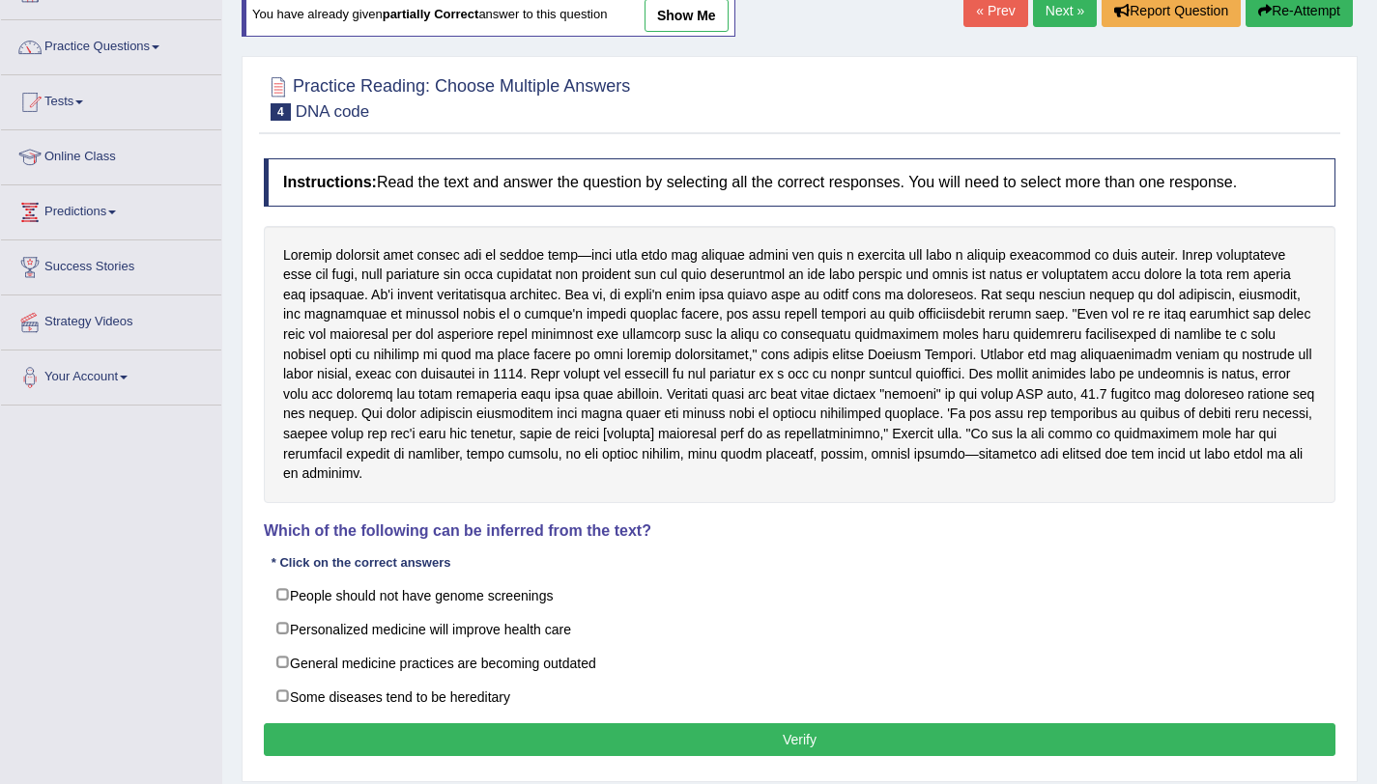
scroll to position [133, 0]
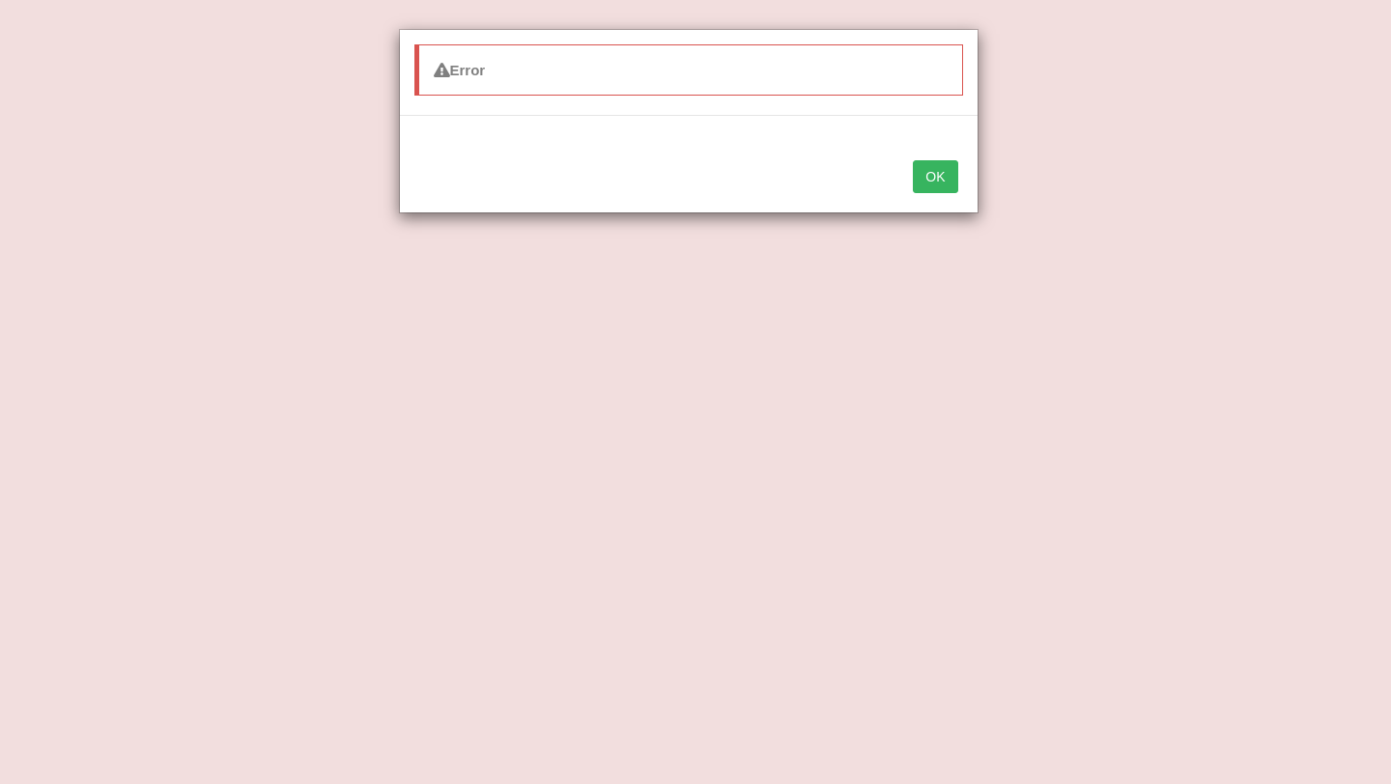
click at [933, 165] on button "OK" at bounding box center [935, 176] width 44 height 33
